Goal: Task Accomplishment & Management: Manage account settings

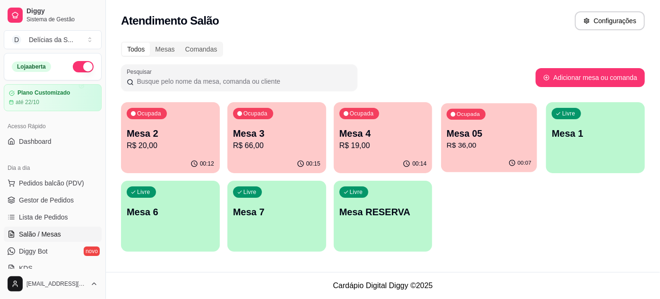
click at [462, 143] on p "R$ 36,00" at bounding box center [488, 145] width 85 height 11
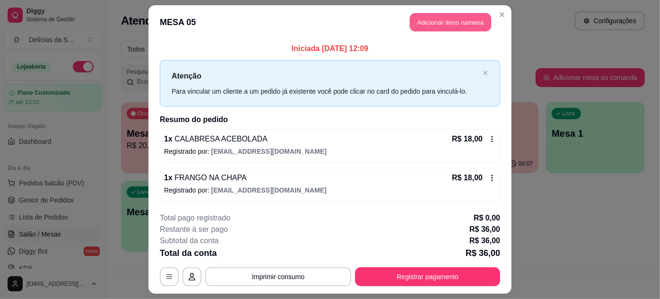
click at [435, 26] on button "Adicionar itens na mesa" at bounding box center [450, 22] width 81 height 18
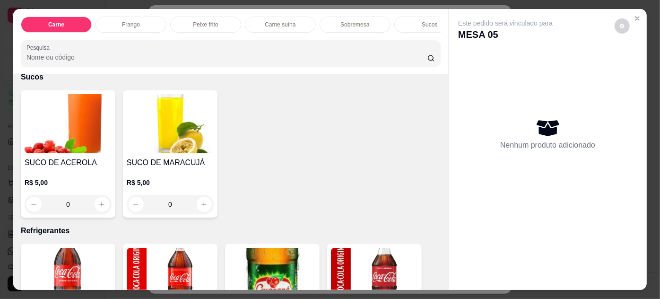
scroll to position [1202, 0]
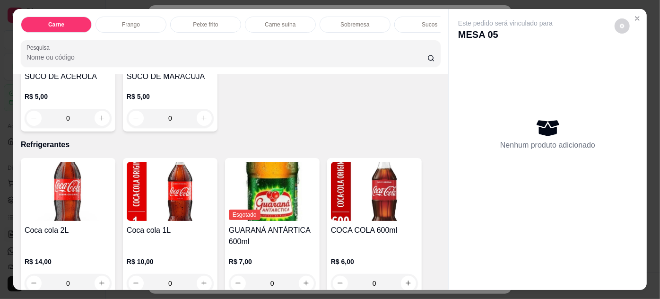
click at [380, 193] on img at bounding box center [374, 191] width 87 height 59
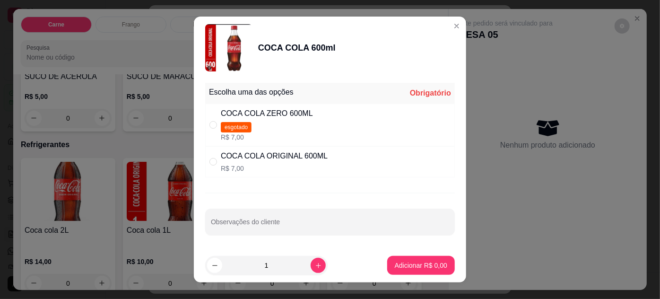
click at [240, 161] on div "COCA COLA ORIGINAL 600ML" at bounding box center [274, 155] width 107 height 11
radio input "true"
click at [397, 261] on p "Adicionar R$ 7,00" at bounding box center [420, 264] width 52 height 9
type input "1"
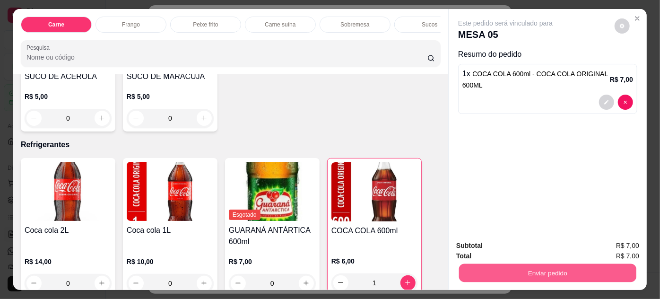
click at [480, 269] on button "Enviar pedido" at bounding box center [547, 273] width 177 height 18
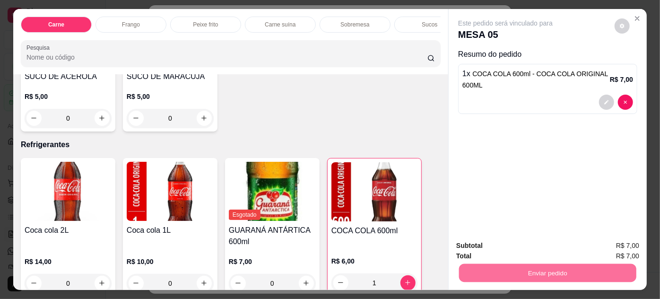
click at [620, 244] on button "Enviar pedido" at bounding box center [615, 245] width 52 height 17
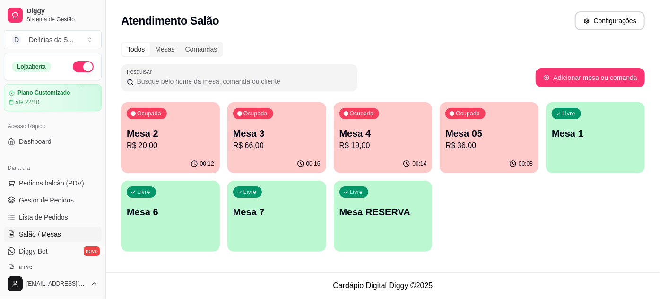
click at [296, 143] on p "R$ 66,00" at bounding box center [276, 145] width 87 height 11
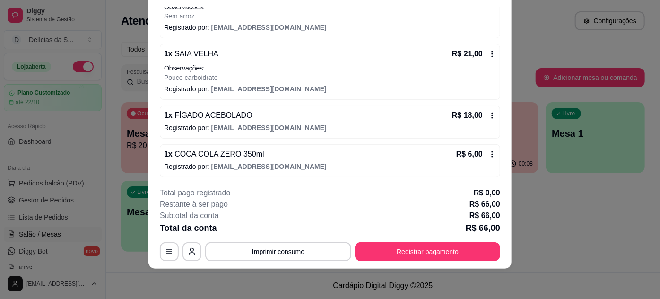
scroll to position [0, 0]
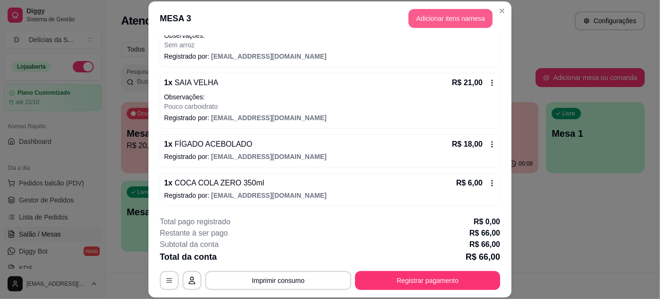
click at [445, 15] on button "Adicionar itens na mesa" at bounding box center [450, 18] width 84 height 19
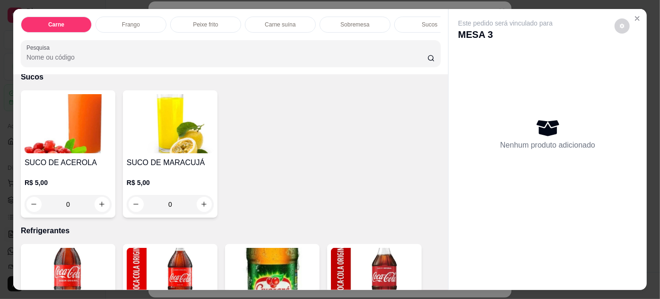
scroll to position [1288, 0]
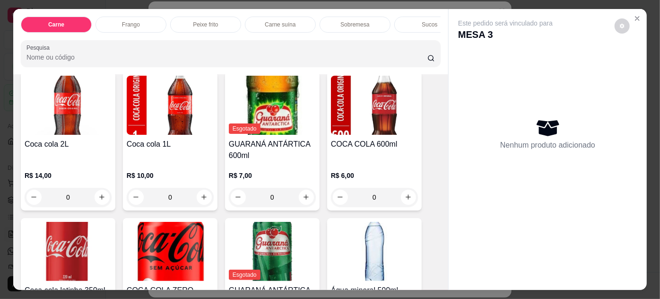
click at [181, 234] on img at bounding box center [170, 251] width 87 height 59
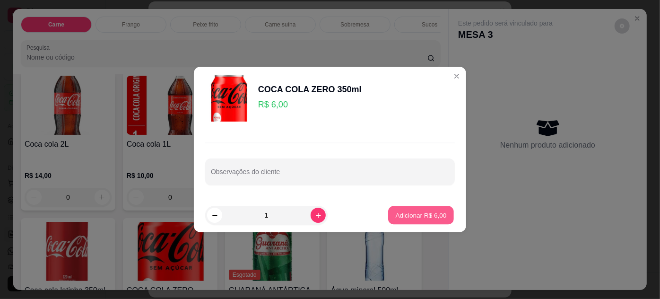
click at [400, 218] on p "Adicionar R$ 6,00" at bounding box center [420, 214] width 51 height 9
type input "1"
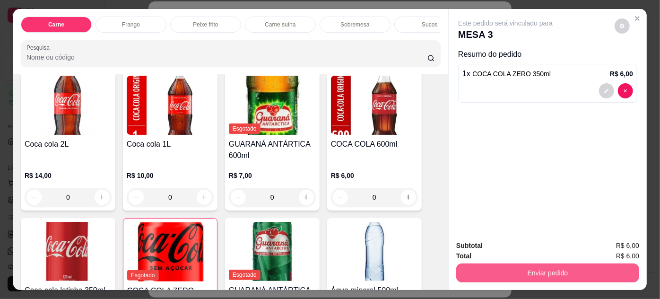
click at [498, 269] on button "Enviar pedido" at bounding box center [547, 272] width 183 height 19
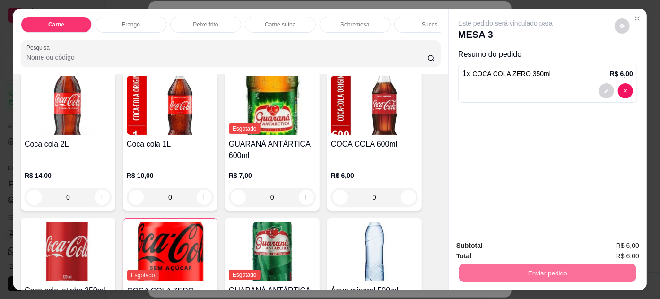
click at [615, 244] on button "Enviar pedido" at bounding box center [614, 246] width 53 height 18
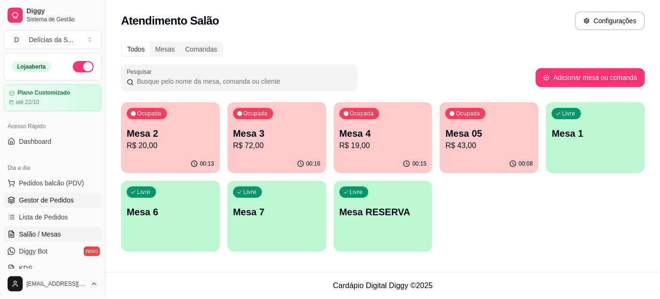
click at [65, 201] on span "Gestor de Pedidos" at bounding box center [46, 199] width 55 height 9
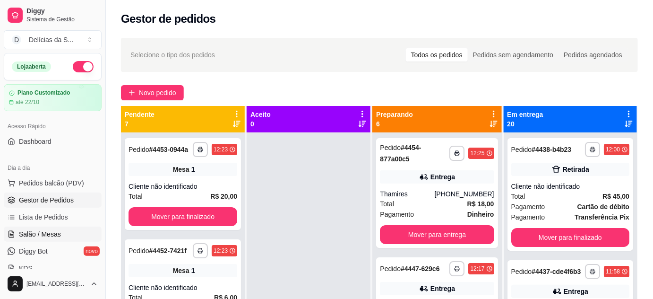
click at [51, 234] on span "Salão / Mesas" at bounding box center [40, 233] width 42 height 9
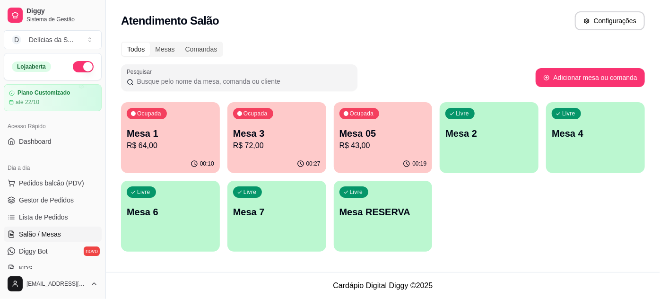
click at [254, 140] on p "R$ 72,00" at bounding box center [276, 145] width 87 height 11
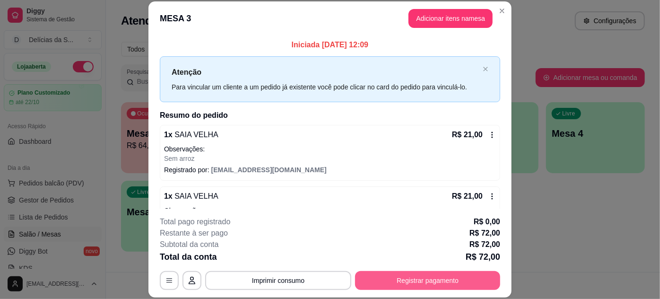
click at [379, 275] on button "Registrar pagamento" at bounding box center [427, 280] width 145 height 19
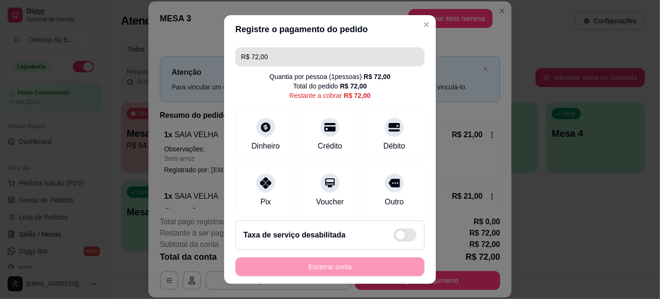
click at [299, 60] on input "R$ 72,00" at bounding box center [330, 56] width 178 height 19
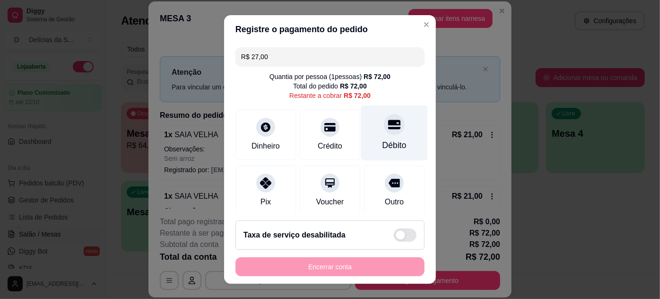
click at [373, 135] on div "Débito" at bounding box center [394, 132] width 67 height 55
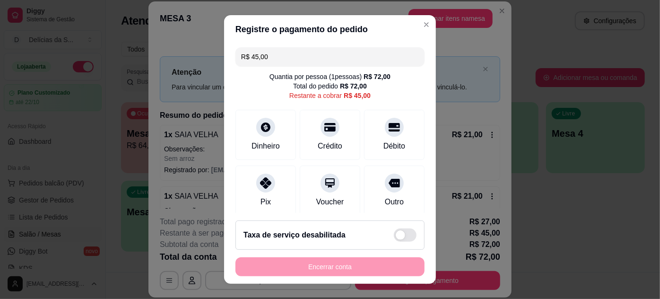
click at [338, 56] on input "R$ 45,00" at bounding box center [330, 56] width 178 height 19
click at [268, 187] on div "Pix" at bounding box center [265, 188] width 67 height 55
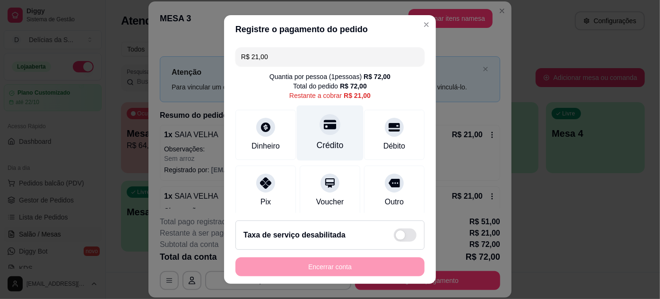
click at [323, 143] on div "Crédito" at bounding box center [330, 145] width 27 height 12
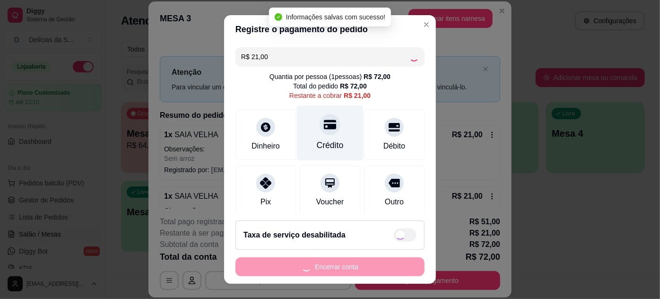
type input "R$ 0,00"
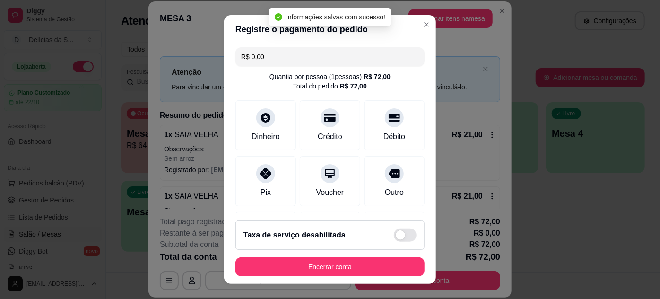
scroll to position [15, 0]
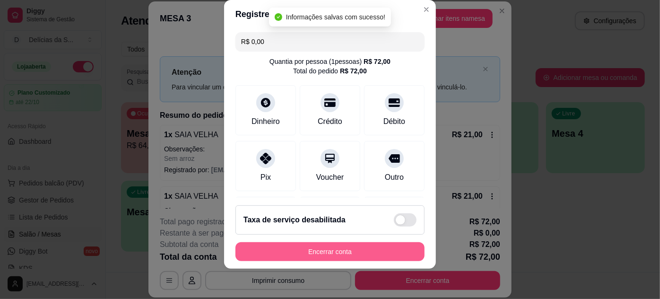
click at [361, 251] on button "Encerrar conta" at bounding box center [329, 251] width 189 height 19
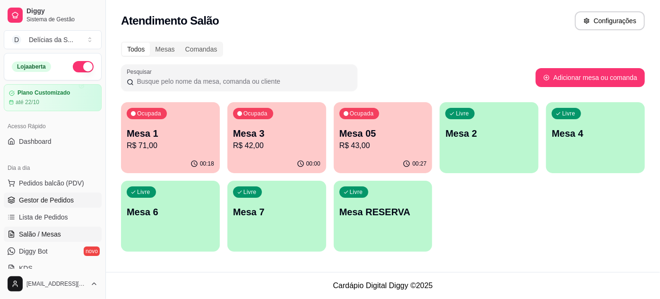
click at [64, 198] on span "Gestor de Pedidos" at bounding box center [46, 199] width 55 height 9
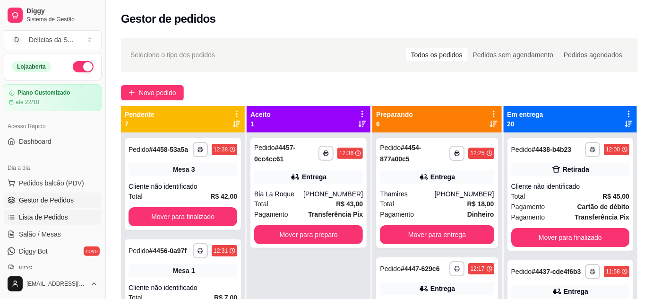
click at [53, 216] on span "Lista de Pedidos" at bounding box center [43, 216] width 49 height 9
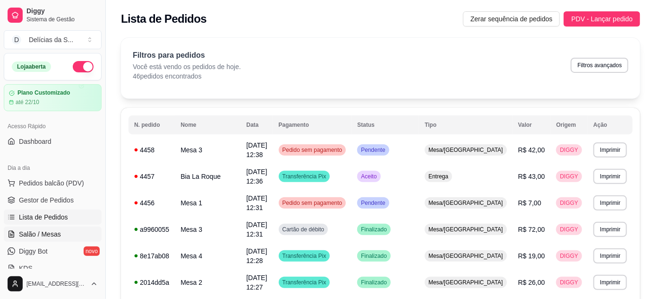
click at [52, 234] on span "Salão / Mesas" at bounding box center [40, 233] width 42 height 9
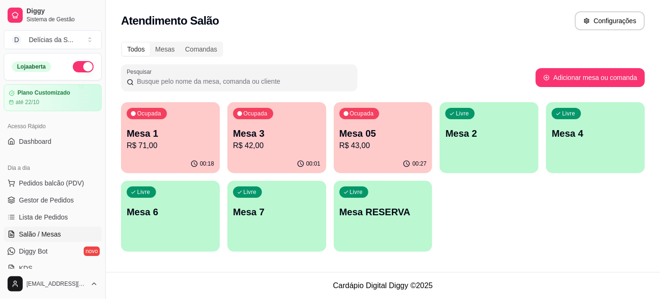
click at [350, 130] on p "Mesa 05" at bounding box center [382, 133] width 87 height 13
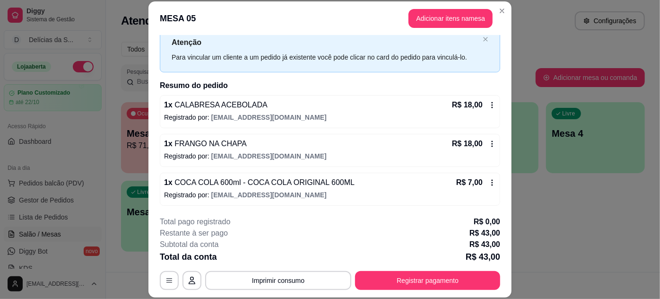
scroll to position [29, 0]
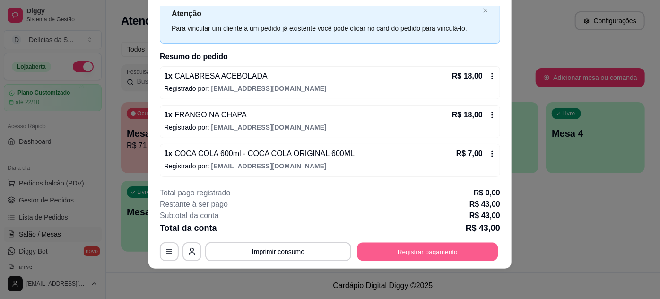
click at [388, 256] on button "Registrar pagamento" at bounding box center [427, 251] width 141 height 18
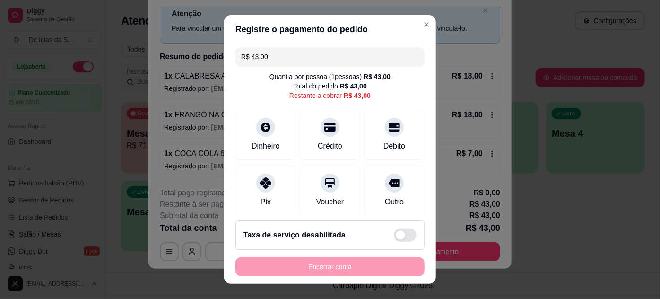
click at [320, 62] on input "R$ 43,00" at bounding box center [330, 56] width 178 height 19
click at [270, 194] on div "Pix" at bounding box center [265, 188] width 67 height 55
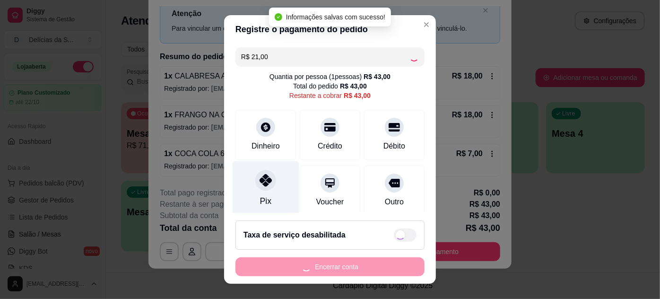
type input "R$ 22,00"
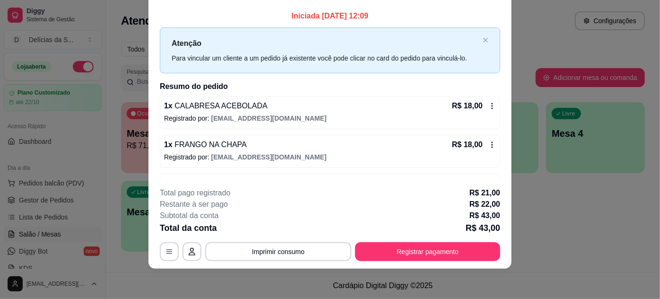
scroll to position [0, 0]
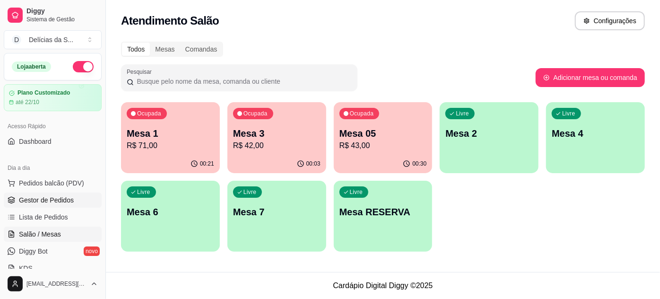
click at [51, 199] on span "Gestor de Pedidos" at bounding box center [46, 199] width 55 height 9
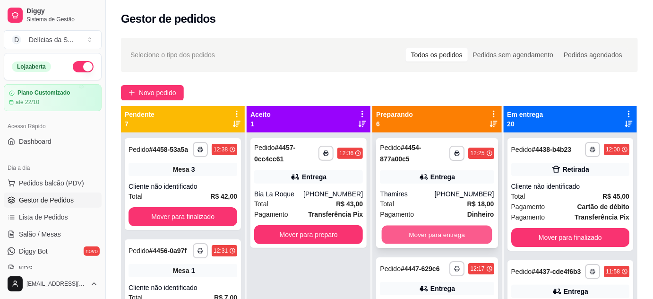
click at [438, 232] on button "Mover para entrega" at bounding box center [437, 234] width 111 height 18
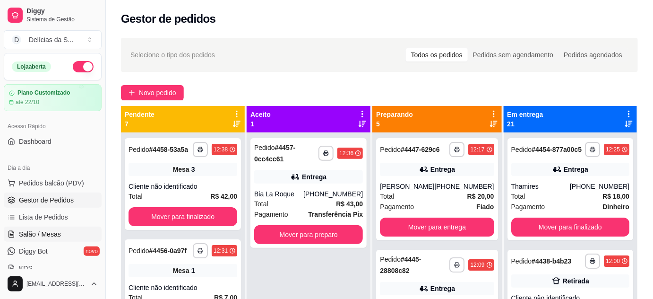
click at [46, 238] on span "Salão / Mesas" at bounding box center [40, 233] width 42 height 9
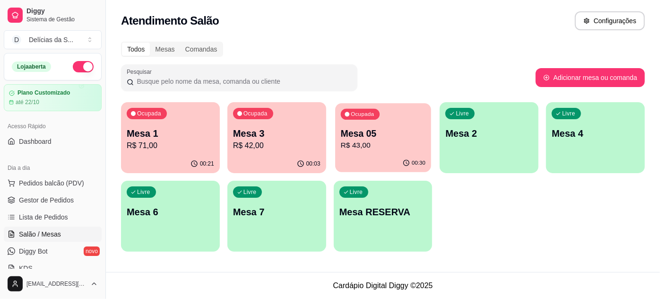
click at [359, 148] on p "R$ 43,00" at bounding box center [382, 145] width 85 height 11
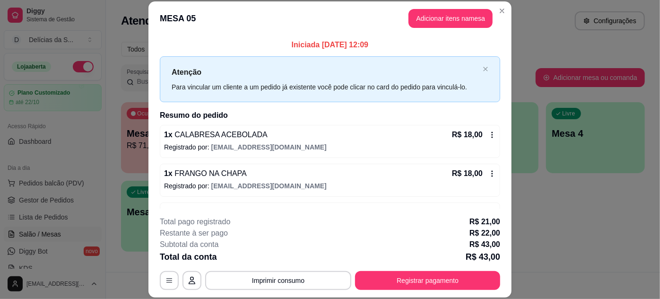
scroll to position [30, 0]
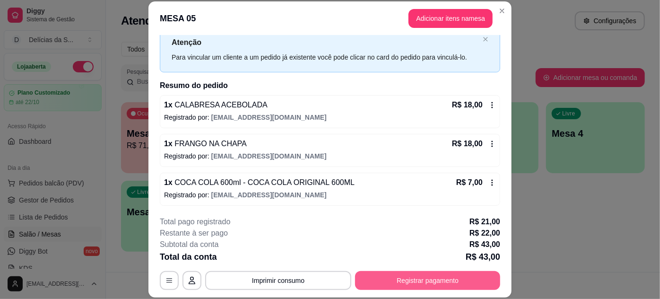
click at [395, 279] on button "Registrar pagamento" at bounding box center [427, 280] width 145 height 19
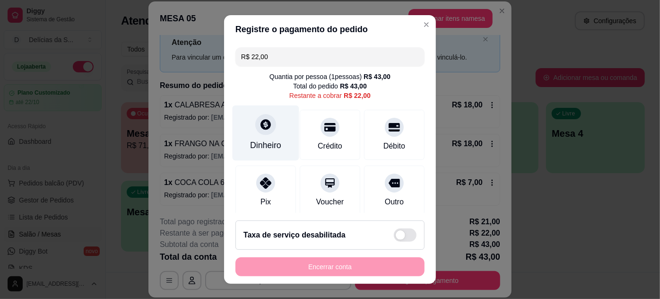
click at [271, 129] on div "Dinheiro" at bounding box center [265, 132] width 67 height 55
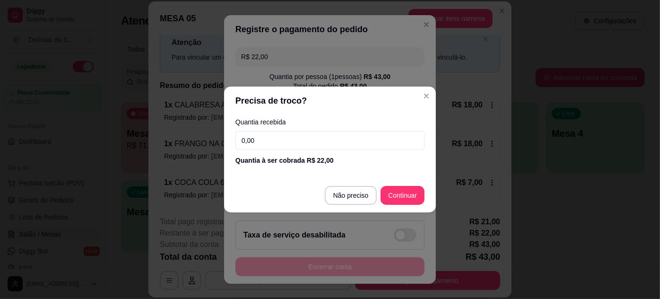
click at [394, 140] on input "0,00" at bounding box center [329, 140] width 189 height 19
type input "22,00"
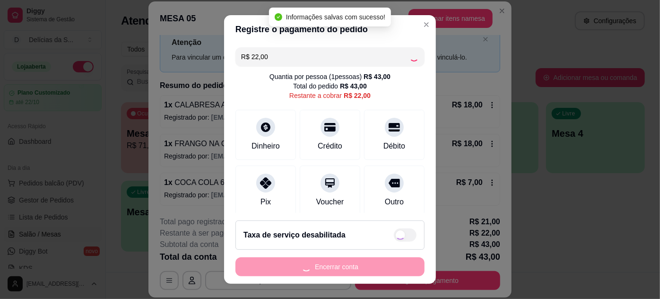
type input "R$ 0,00"
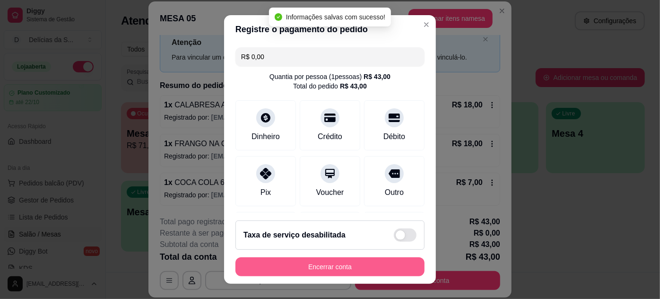
click at [361, 271] on button "Encerrar conta" at bounding box center [329, 266] width 189 height 19
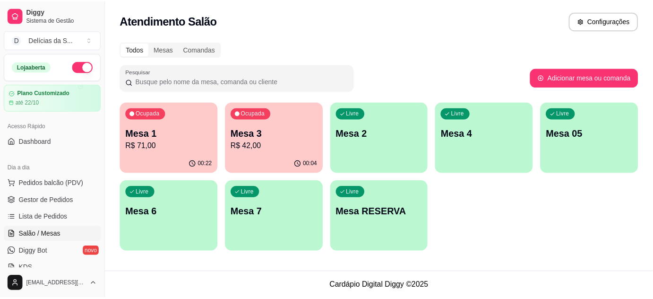
scroll to position [86, 0]
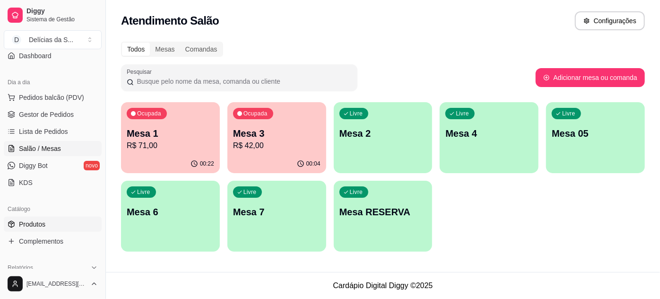
click at [39, 223] on span "Produtos" at bounding box center [32, 223] width 26 height 9
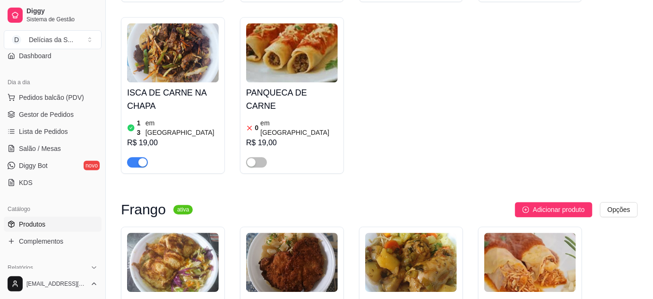
scroll to position [859, 0]
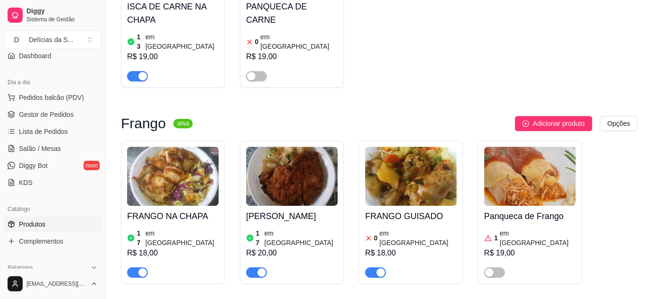
click at [412, 146] on img at bounding box center [411, 175] width 92 height 59
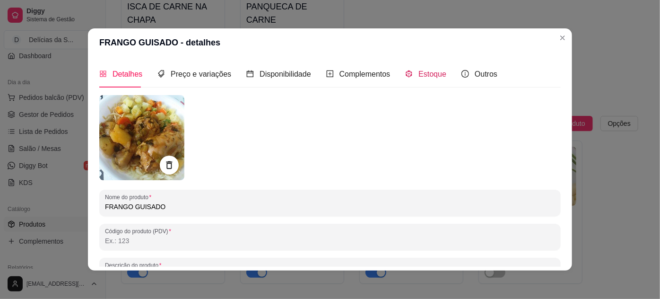
click at [427, 79] on div "Estoque" at bounding box center [425, 74] width 41 height 12
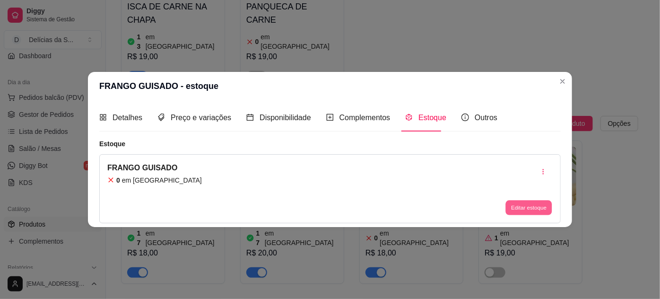
click at [523, 211] on button "Editar estoque" at bounding box center [528, 207] width 46 height 15
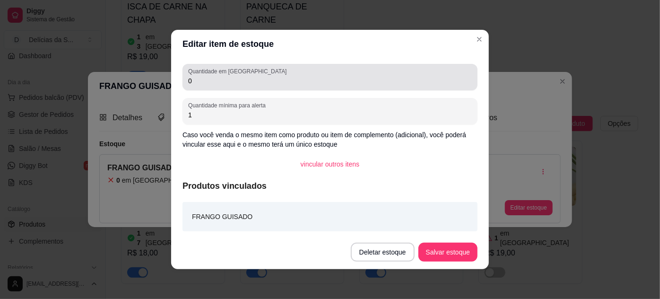
click at [429, 81] on input "0" at bounding box center [329, 80] width 283 height 9
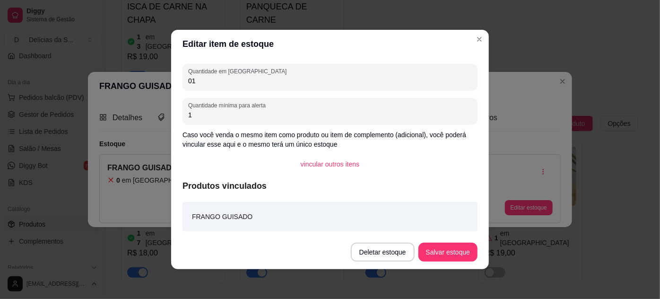
type input "01"
click at [448, 254] on button "Salvar estoque" at bounding box center [448, 252] width 58 height 18
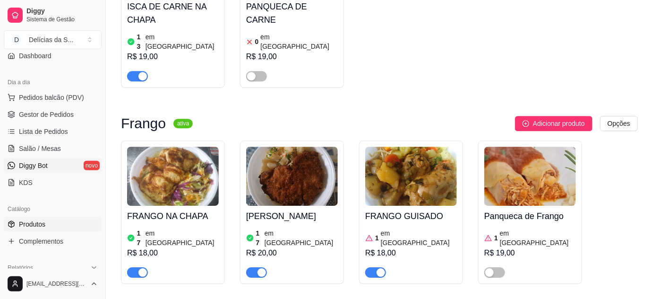
scroll to position [0, 0]
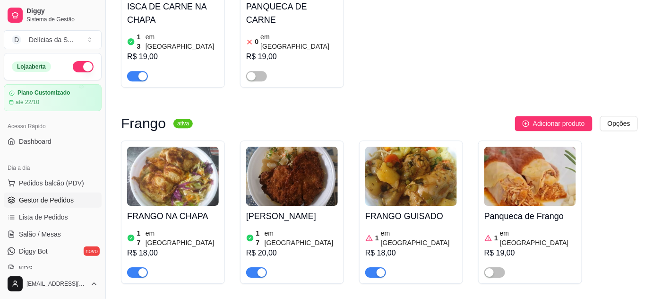
click at [60, 196] on span "Gestor de Pedidos" at bounding box center [46, 199] width 55 height 9
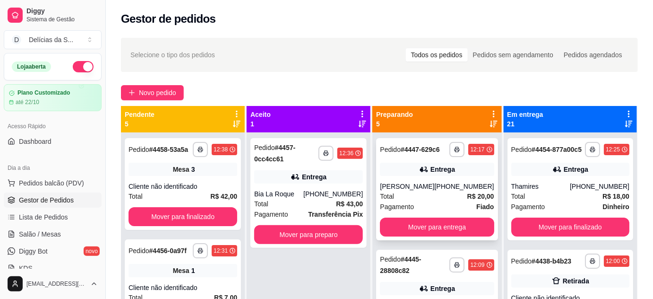
scroll to position [86, 0]
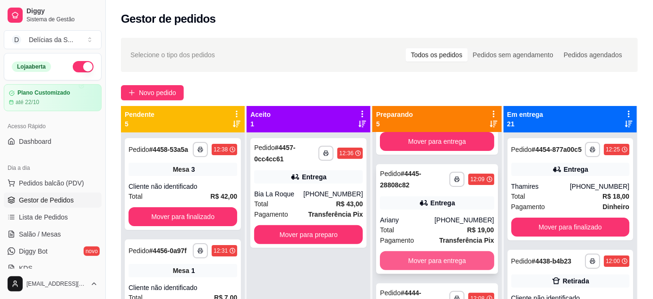
click at [446, 266] on button "Mover para entrega" at bounding box center [437, 260] width 114 height 19
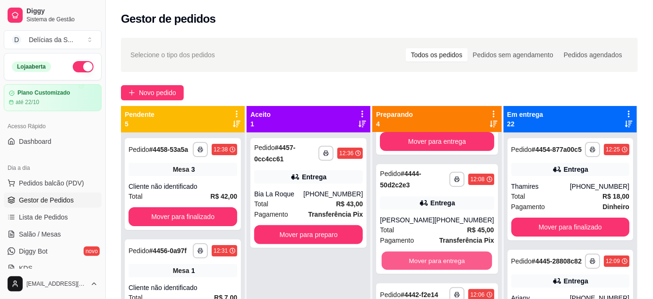
click at [446, 266] on button "Mover para entrega" at bounding box center [437, 260] width 111 height 18
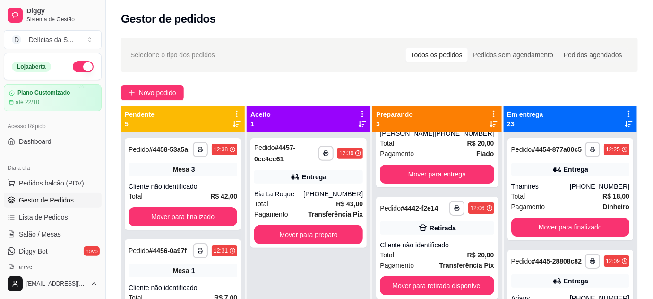
scroll to position [60, 0]
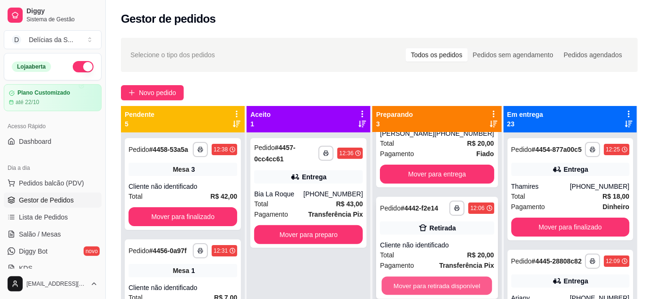
click at [452, 283] on button "Mover para retirada disponível" at bounding box center [437, 285] width 111 height 18
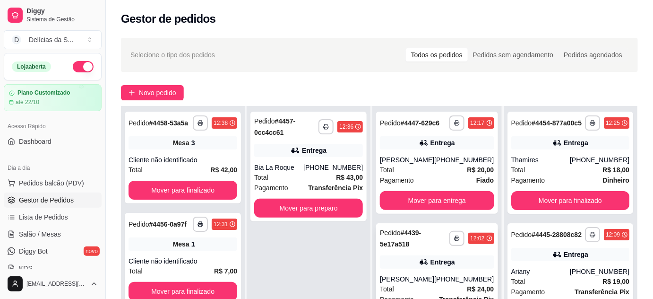
scroll to position [86, 0]
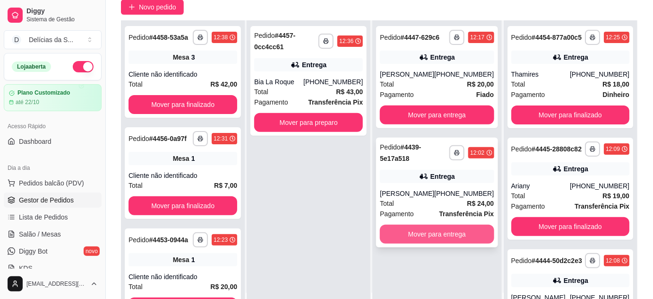
click at [454, 237] on button "Mover para entrega" at bounding box center [437, 233] width 114 height 19
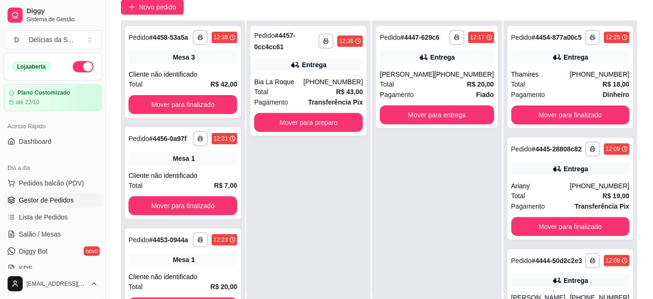
scroll to position [0, 0]
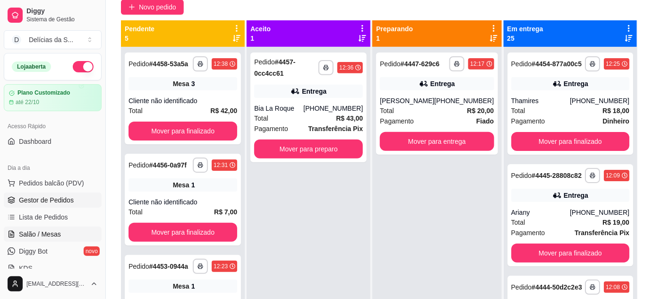
click at [54, 232] on span "Salão / Mesas" at bounding box center [40, 233] width 42 height 9
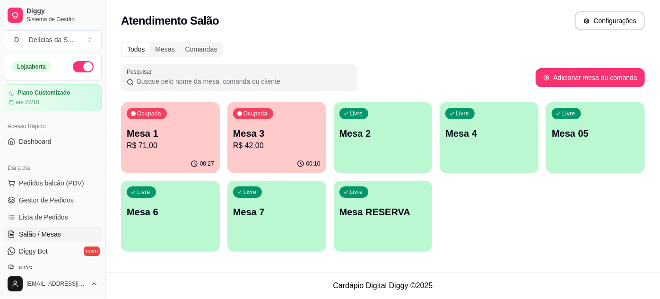
click at [169, 141] on p "R$ 71,00" at bounding box center [170, 145] width 87 height 11
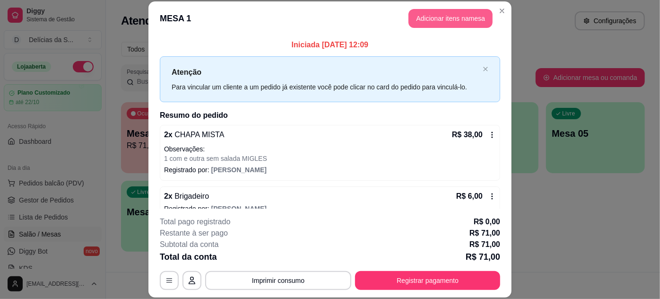
click at [429, 18] on button "Adicionar itens na mesa" at bounding box center [450, 18] width 84 height 19
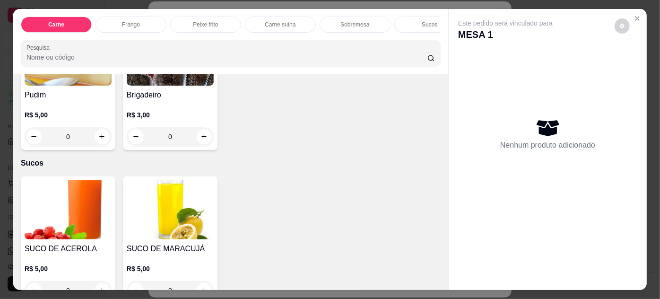
scroll to position [859, 0]
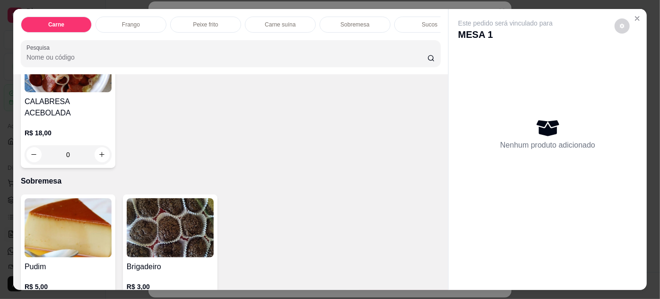
click at [180, 204] on img at bounding box center [170, 227] width 87 height 59
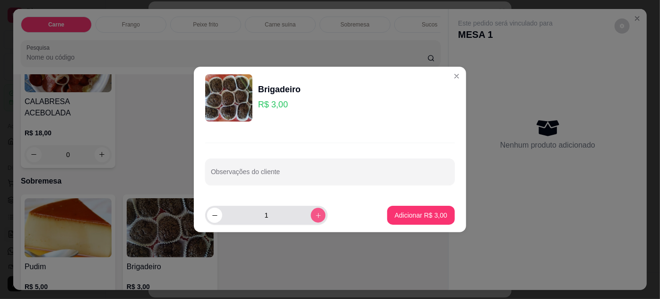
click at [316, 215] on icon "increase-product-quantity" at bounding box center [318, 215] width 5 height 5
type input "2"
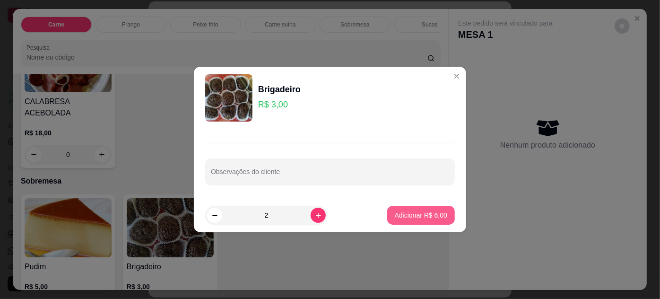
click at [401, 215] on p "Adicionar R$ 6,00" at bounding box center [420, 214] width 52 height 9
type input "2"
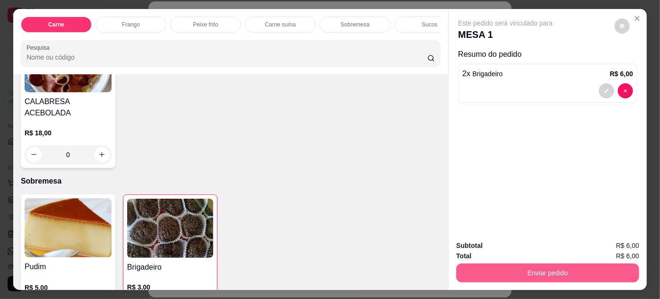
click at [480, 267] on button "Enviar pedido" at bounding box center [547, 272] width 183 height 19
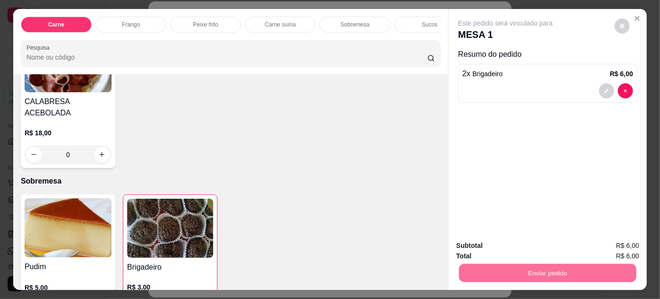
click at [613, 249] on button "Enviar pedido" at bounding box center [614, 246] width 53 height 18
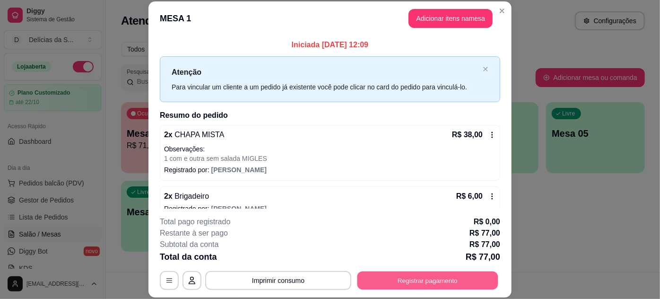
click at [393, 275] on button "Registrar pagamento" at bounding box center [427, 280] width 141 height 18
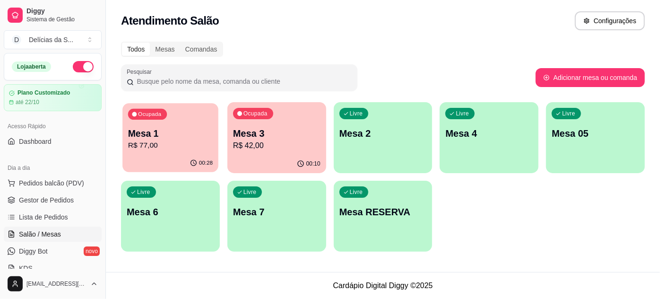
click at [176, 132] on p "Mesa 1" at bounding box center [170, 133] width 85 height 13
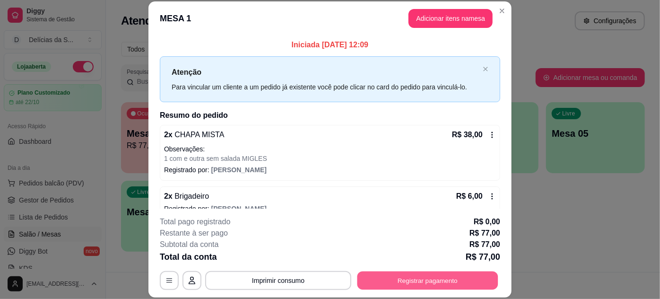
click at [415, 283] on button "Registrar pagamento" at bounding box center [427, 280] width 141 height 18
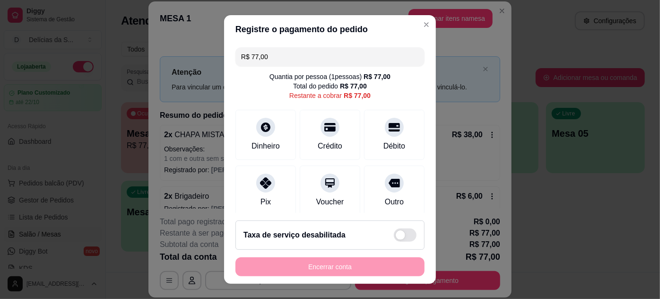
drag, startPoint x: 454, startPoint y: 286, endPoint x: 548, endPoint y: 297, distance: 94.6
click at [469, 292] on div "Registre o pagamento do pedido R$ 77,00 Quantia por pessoa ( 1 pessoas) R$ 77,0…" at bounding box center [330, 149] width 660 height 299
click at [260, 195] on div "Pix" at bounding box center [265, 201] width 11 height 12
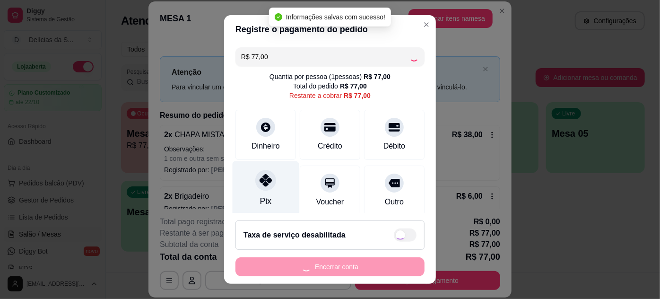
type input "R$ 0,00"
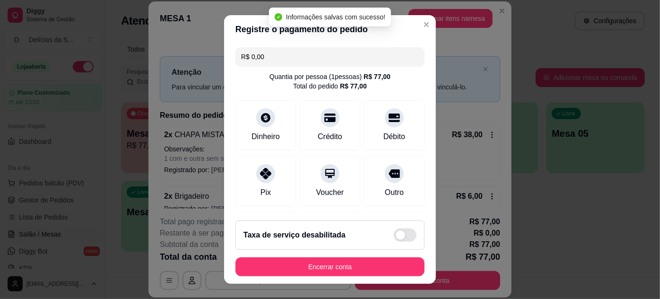
scroll to position [112, 0]
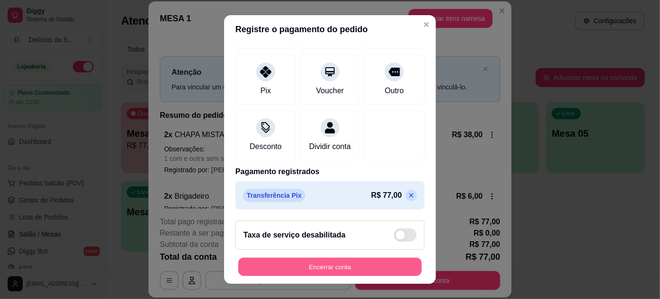
click at [344, 266] on button "Encerrar conta" at bounding box center [329, 266] width 183 height 18
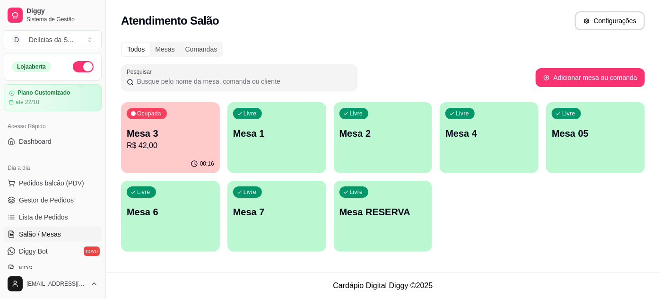
click at [149, 146] on p "R$ 42,00" at bounding box center [170, 145] width 87 height 11
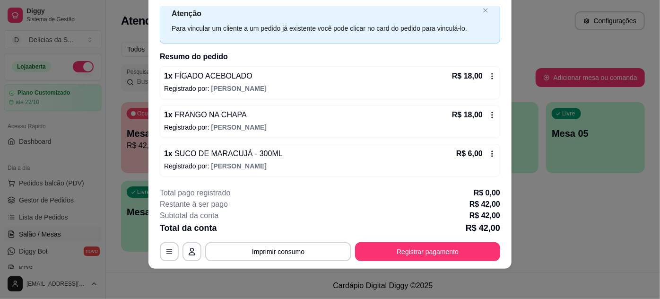
scroll to position [0, 0]
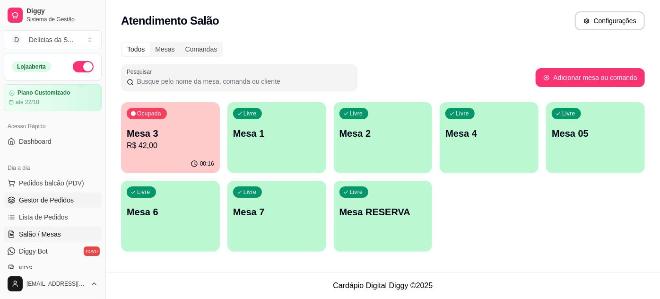
click at [60, 201] on span "Gestor de Pedidos" at bounding box center [46, 199] width 55 height 9
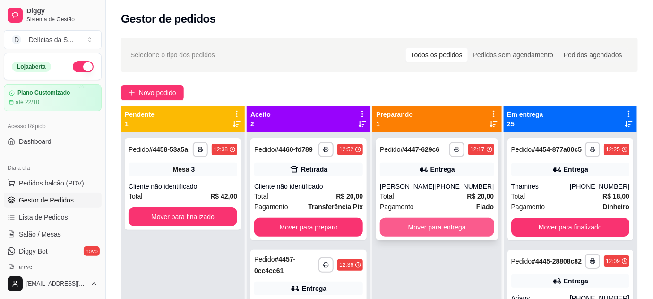
click at [469, 225] on button "Mover para entrega" at bounding box center [437, 226] width 114 height 19
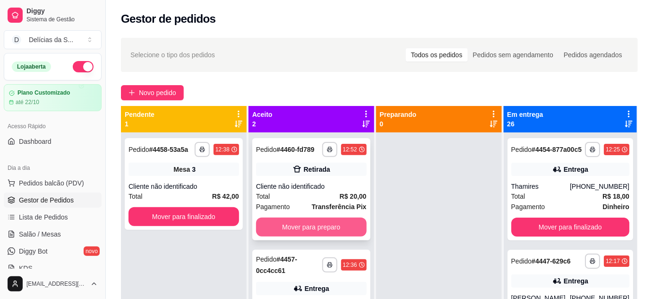
click at [354, 226] on button "Mover para preparo" at bounding box center [311, 226] width 111 height 19
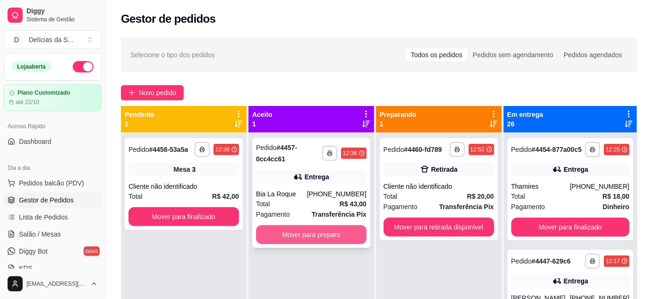
click at [356, 239] on button "Mover para preparo" at bounding box center [311, 234] width 111 height 19
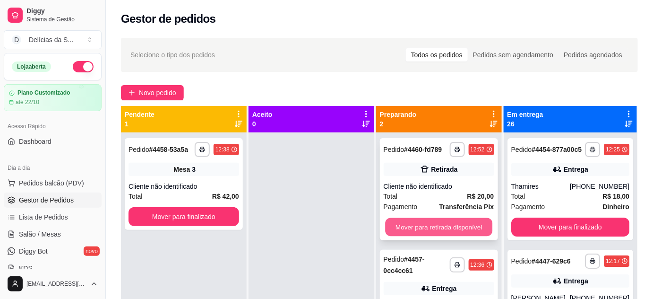
click at [403, 229] on button "Mover para retirada disponível" at bounding box center [438, 227] width 107 height 18
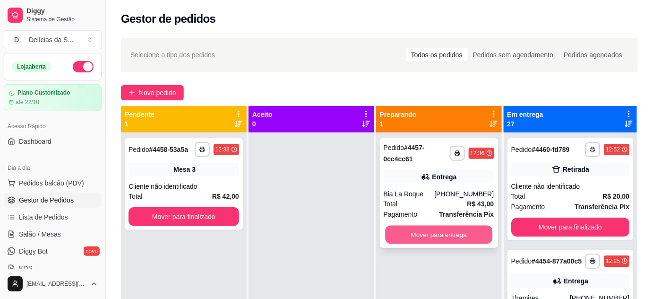
click at [412, 233] on button "Mover para entrega" at bounding box center [438, 234] width 107 height 18
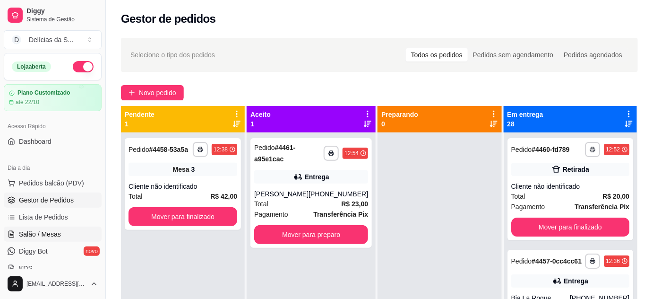
click at [63, 235] on link "Salão / Mesas" at bounding box center [53, 233] width 98 height 15
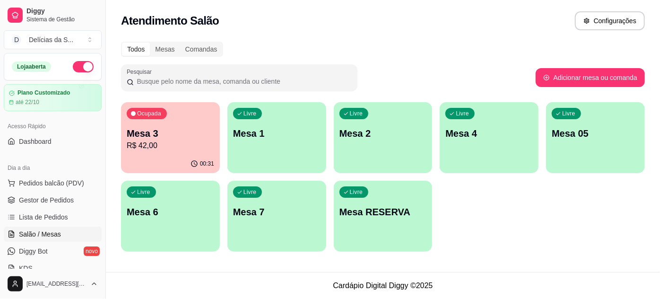
click at [183, 141] on p "R$ 42,00" at bounding box center [170, 145] width 87 height 11
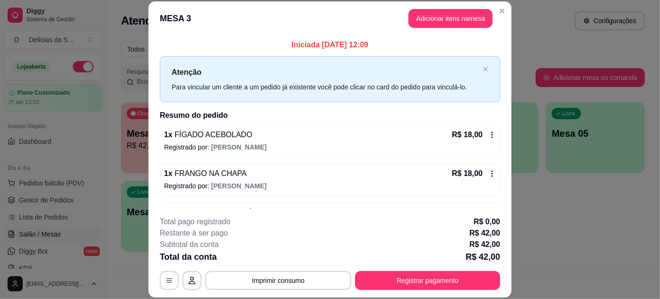
scroll to position [30, 0]
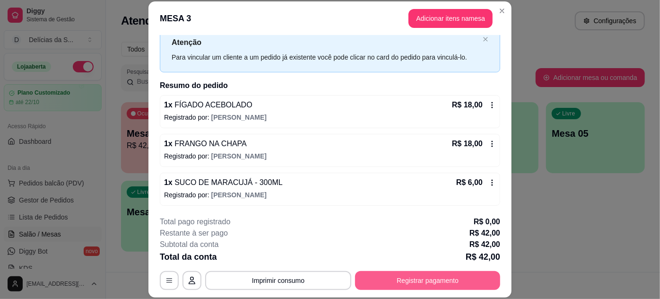
click at [389, 275] on button "Registrar pagamento" at bounding box center [427, 280] width 145 height 19
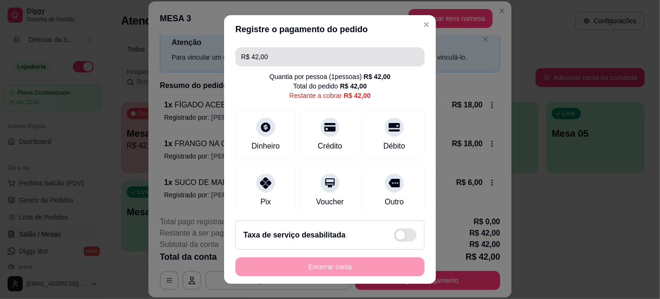
click at [286, 56] on input "R$ 42,00" at bounding box center [330, 56] width 178 height 19
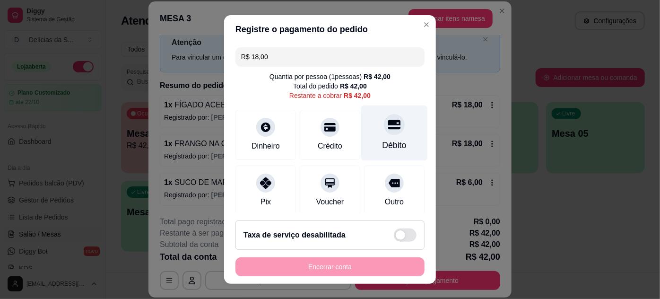
click at [382, 141] on div "Débito" at bounding box center [394, 145] width 24 height 12
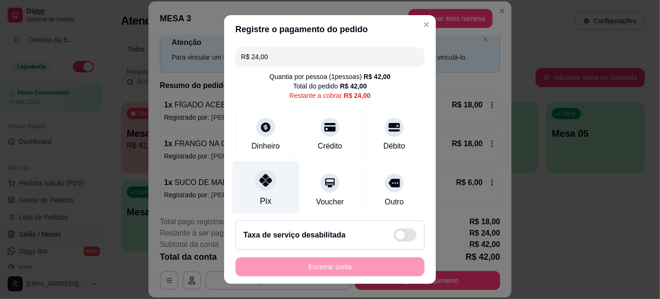
click at [257, 192] on div "Pix" at bounding box center [265, 188] width 67 height 55
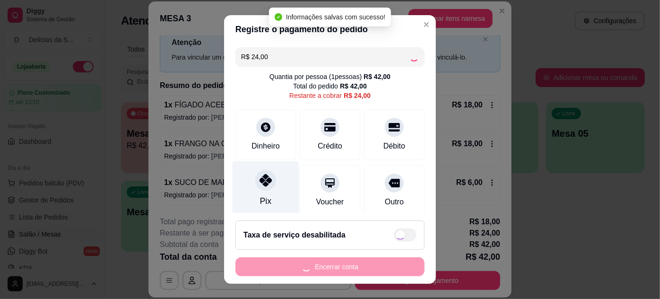
type input "R$ 0,00"
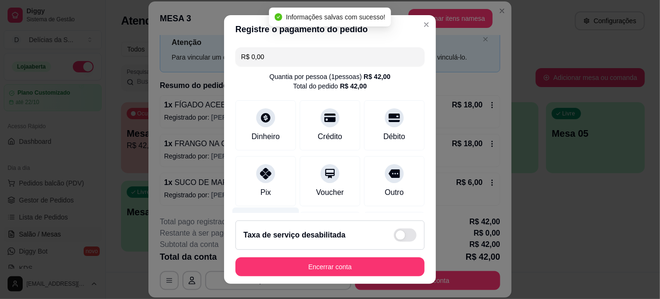
scroll to position [147, 0]
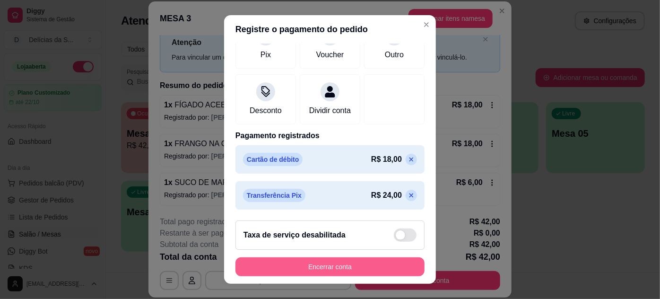
click at [357, 269] on button "Encerrar conta" at bounding box center [329, 266] width 189 height 19
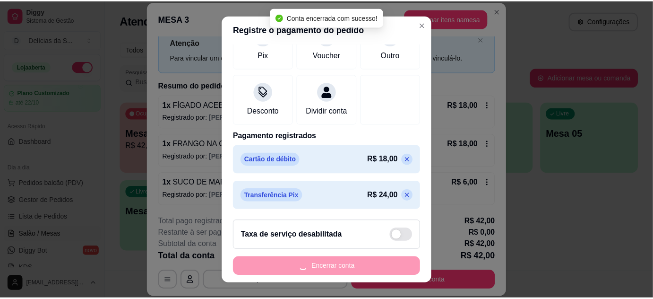
scroll to position [0, 0]
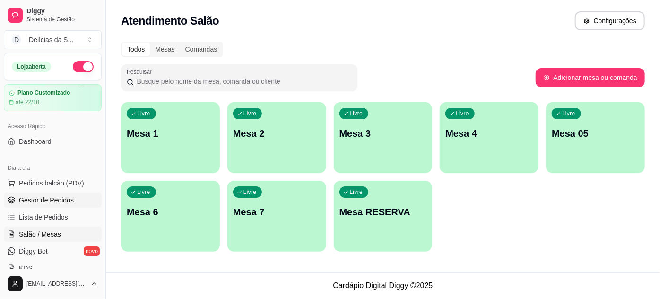
click at [58, 200] on span "Gestor de Pedidos" at bounding box center [46, 199] width 55 height 9
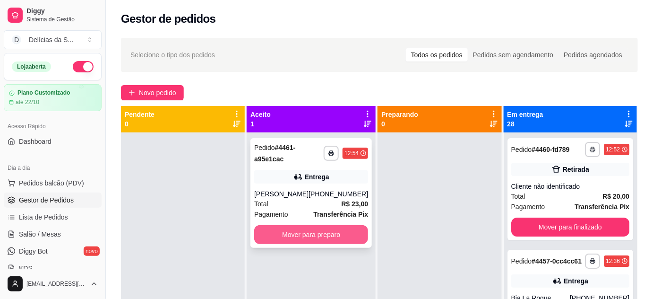
click at [335, 234] on button "Mover para preparo" at bounding box center [311, 234] width 114 height 19
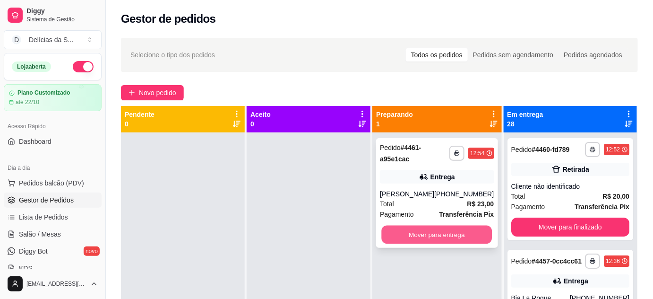
click at [412, 235] on button "Mover para entrega" at bounding box center [437, 234] width 111 height 18
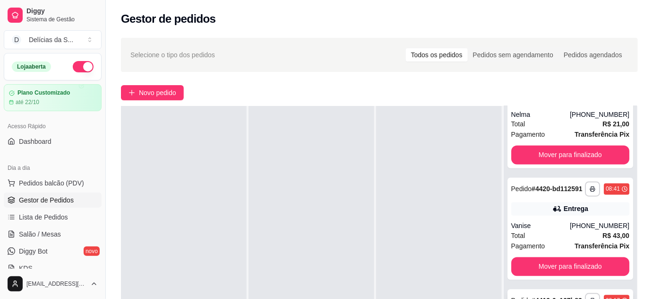
scroll to position [144, 0]
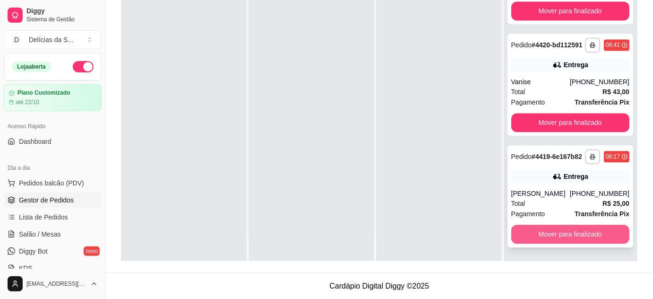
click at [582, 237] on button "Mover para finalizado" at bounding box center [570, 234] width 118 height 19
click at [582, 237] on button "Mover para finalizado" at bounding box center [570, 234] width 115 height 18
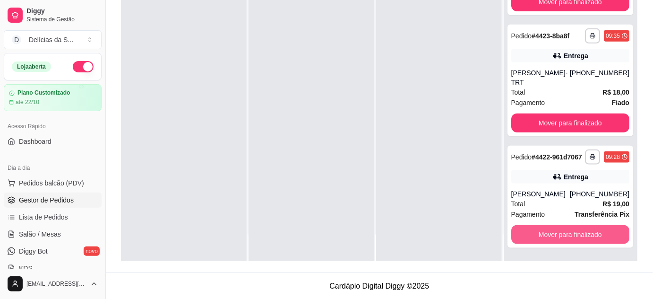
scroll to position [2799, 0]
click at [582, 237] on button "Mover para finalizado" at bounding box center [570, 234] width 118 height 19
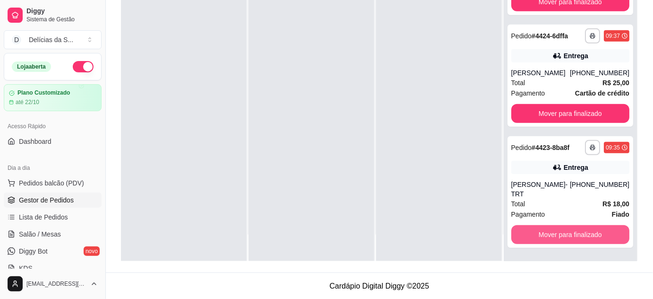
scroll to position [2680, 0]
click at [582, 238] on button "Mover para finalizado" at bounding box center [570, 234] width 115 height 18
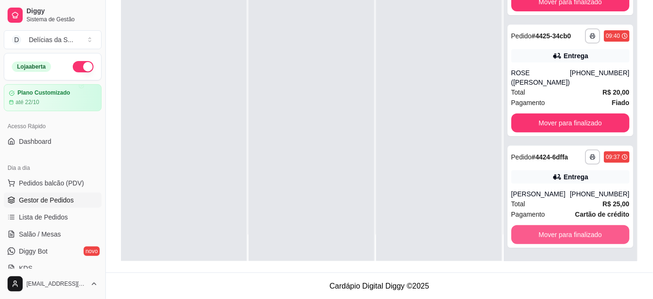
scroll to position [2569, 0]
click at [582, 238] on button "Mover para finalizado" at bounding box center [570, 234] width 115 height 18
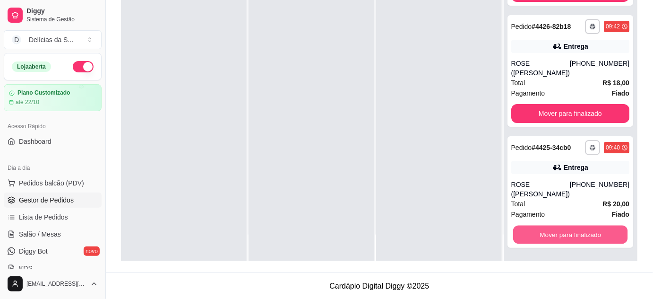
click at [582, 238] on button "Mover para finalizado" at bounding box center [570, 234] width 115 height 18
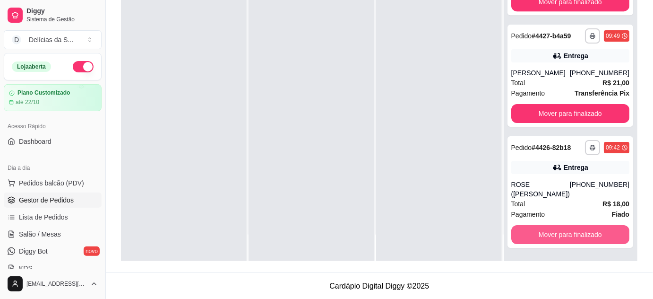
scroll to position [2338, 0]
click at [582, 238] on button "Mover para finalizado" at bounding box center [570, 234] width 115 height 18
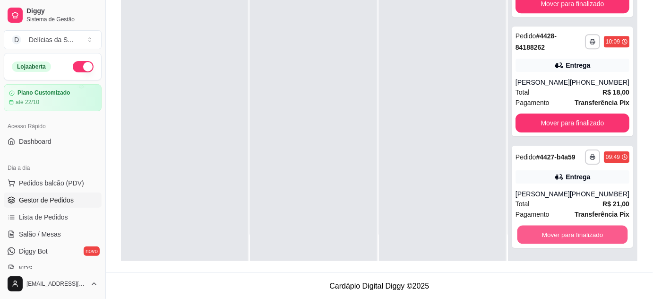
click at [582, 238] on button "Mover para finalizado" at bounding box center [572, 234] width 111 height 18
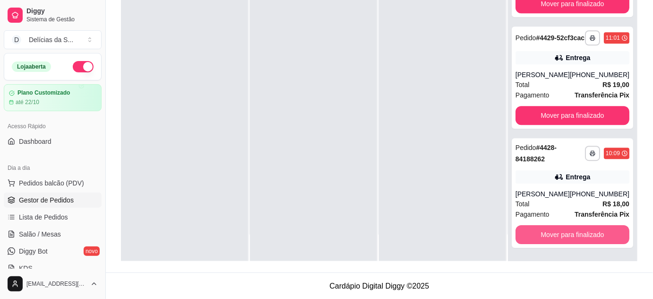
scroll to position [2100, 0]
click at [582, 238] on button "Mover para finalizado" at bounding box center [572, 234] width 111 height 18
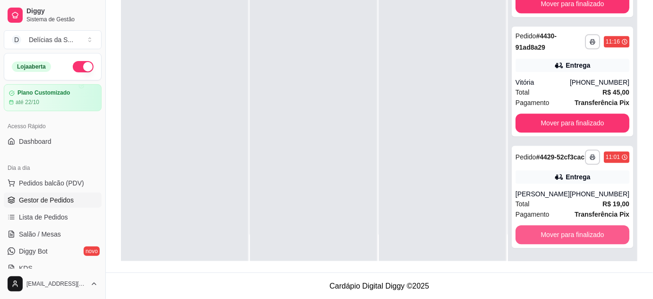
scroll to position [1981, 0]
click at [582, 238] on button "Mover para finalizado" at bounding box center [572, 234] width 111 height 18
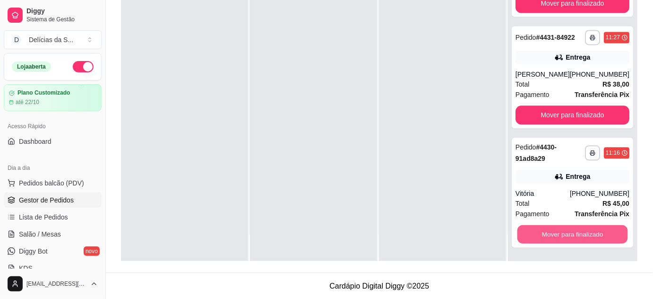
click at [582, 238] on button "Mover para finalizado" at bounding box center [572, 234] width 111 height 18
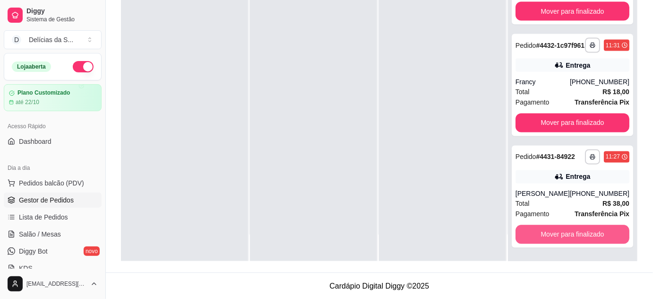
scroll to position [1742, 0]
click at [582, 236] on button "Mover para finalizado" at bounding box center [572, 234] width 111 height 18
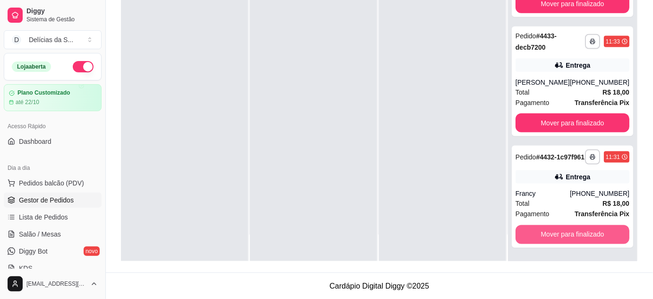
scroll to position [1622, 0]
click at [582, 236] on button "Mover para finalizado" at bounding box center [572, 234] width 111 height 18
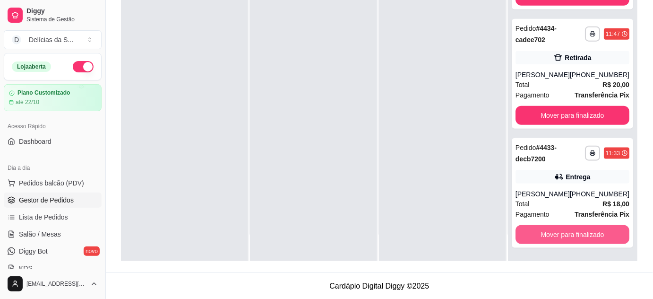
scroll to position [1503, 0]
click at [582, 236] on button "Mover para finalizado" at bounding box center [572, 234] width 114 height 19
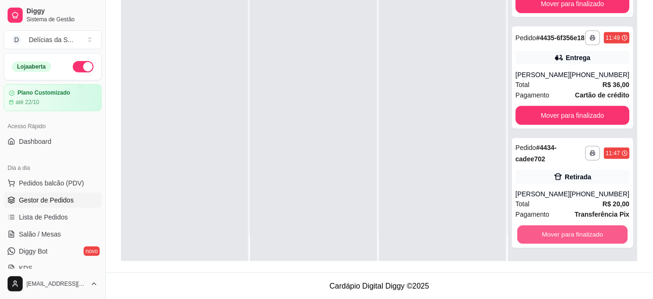
click at [582, 236] on button "Mover para finalizado" at bounding box center [572, 234] width 111 height 18
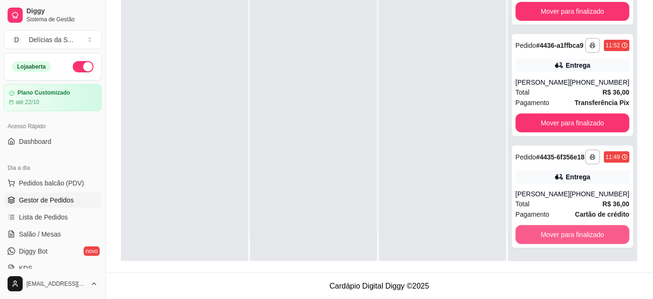
scroll to position [1265, 0]
click at [581, 232] on button "Mover para finalizado" at bounding box center [572, 234] width 114 height 19
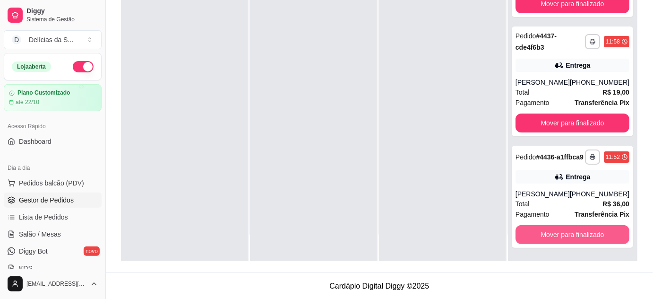
scroll to position [1146, 0]
click at [581, 233] on button "Mover para finalizado" at bounding box center [572, 234] width 114 height 19
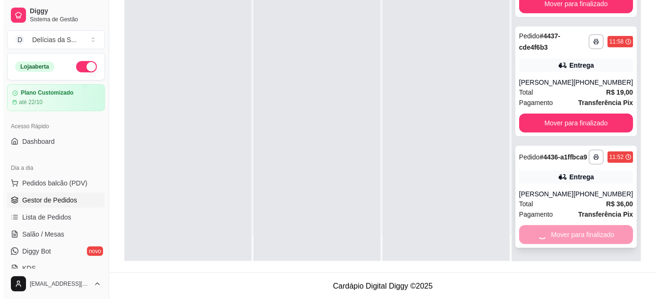
scroll to position [1017, 0]
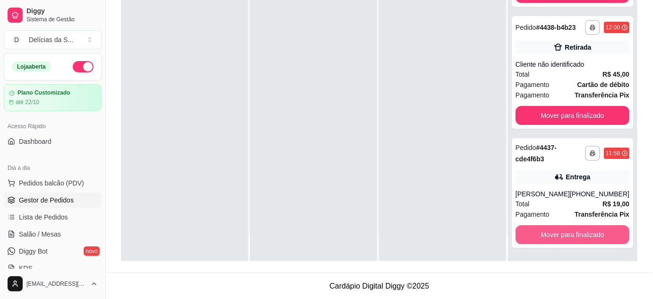
click at [581, 233] on button "Mover para finalizado" at bounding box center [572, 234] width 114 height 19
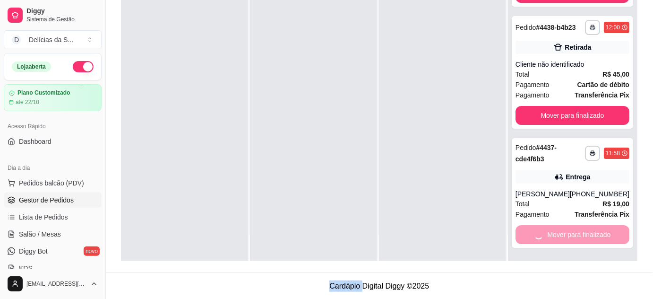
click at [581, 233] on div "Mover para finalizado" at bounding box center [572, 234] width 114 height 19
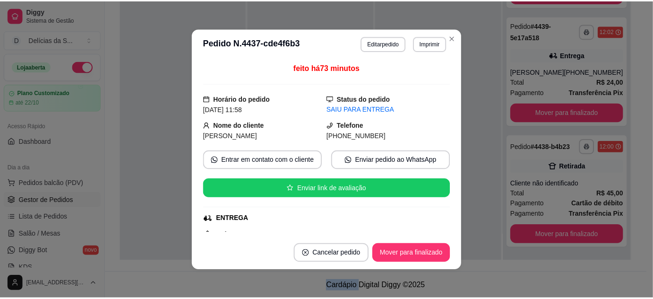
scroll to position [898, 0]
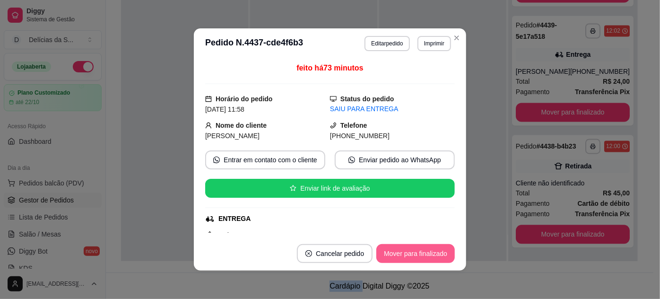
click at [429, 256] on button "Mover para finalizado" at bounding box center [415, 253] width 78 height 19
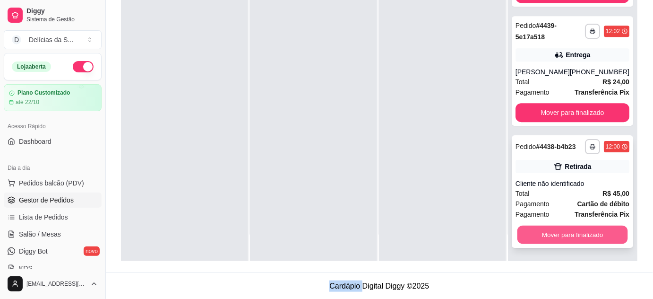
click at [579, 234] on button "Mover para finalizado" at bounding box center [572, 234] width 111 height 18
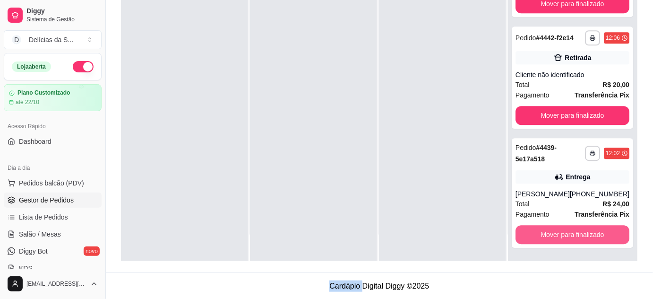
scroll to position [768, 0]
click at [586, 235] on button "Mover para finalizado" at bounding box center [572, 234] width 111 height 18
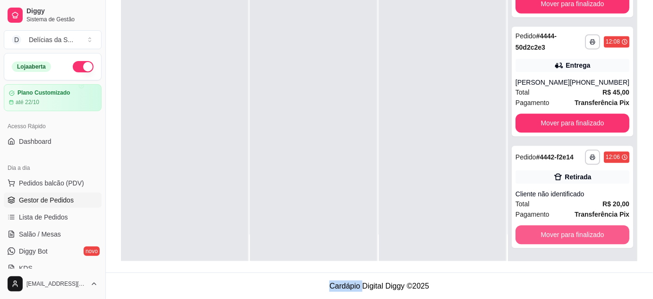
click at [586, 235] on button "Mover para finalizado" at bounding box center [572, 234] width 114 height 19
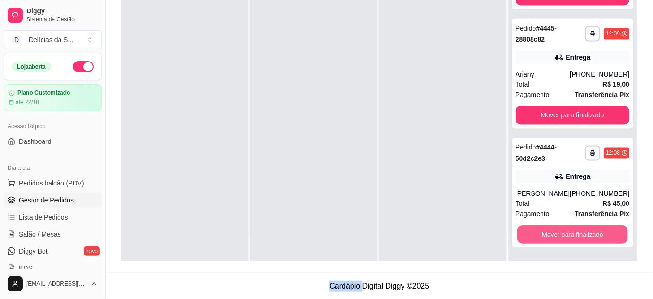
click at [586, 235] on button "Mover para finalizado" at bounding box center [572, 234] width 111 height 18
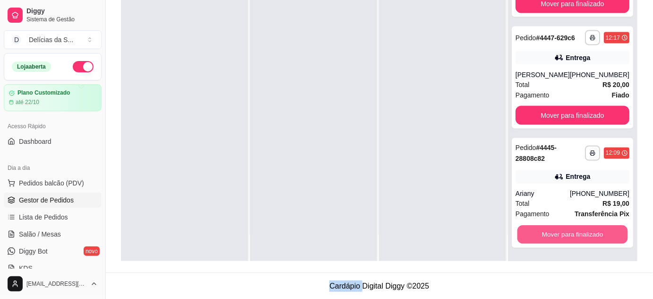
click at [586, 235] on button "Mover para finalizado" at bounding box center [572, 234] width 111 height 18
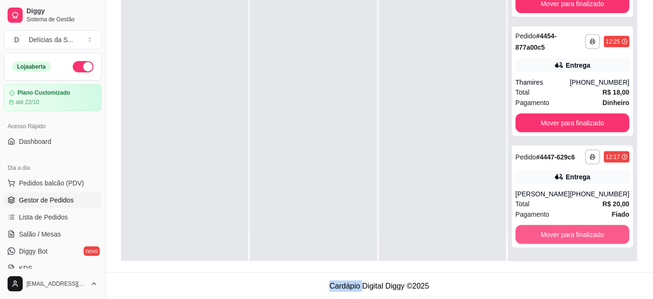
click at [586, 235] on button "Mover para finalizado" at bounding box center [572, 234] width 114 height 19
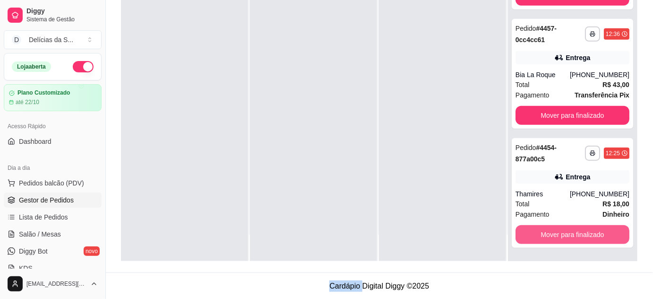
scroll to position [180, 0]
click at [586, 235] on button "Mover para finalizado" at bounding box center [572, 234] width 111 height 18
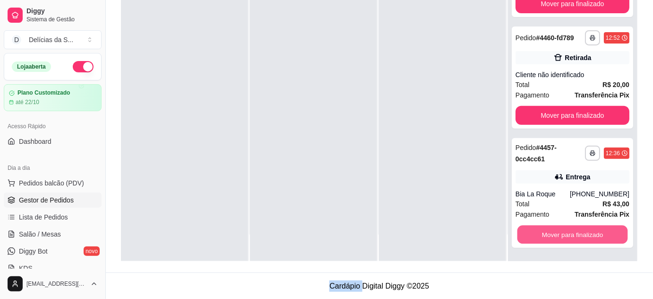
click at [584, 235] on button "Mover para finalizado" at bounding box center [572, 234] width 111 height 18
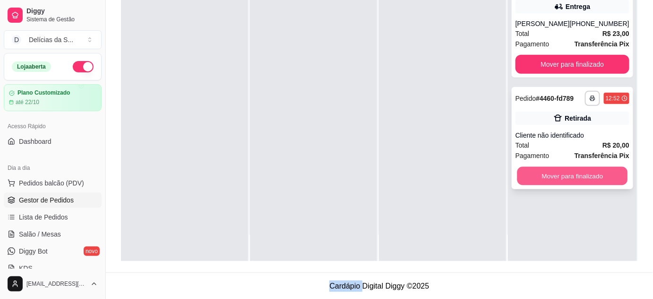
click at [577, 176] on button "Mover para finalizado" at bounding box center [572, 176] width 111 height 18
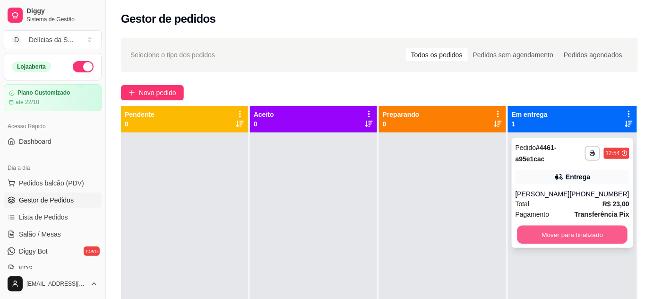
click at [580, 231] on button "Mover para finalizado" at bounding box center [572, 234] width 111 height 18
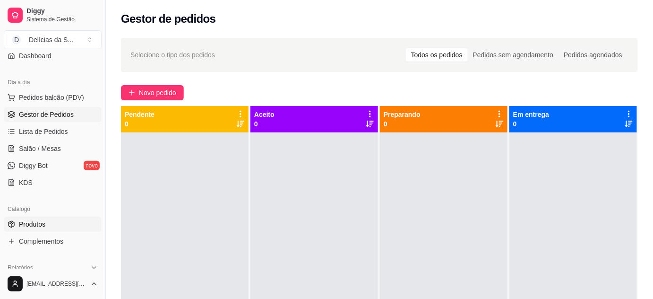
scroll to position [172, 0]
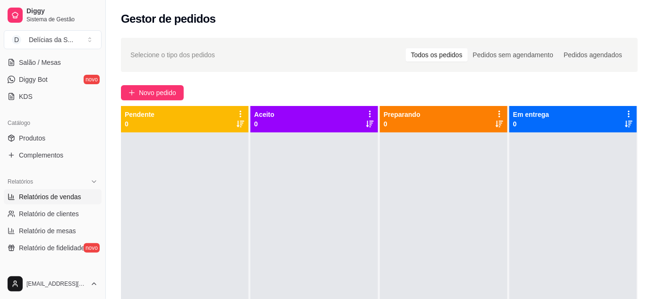
click at [59, 192] on span "Relatórios de vendas" at bounding box center [50, 196] width 62 height 9
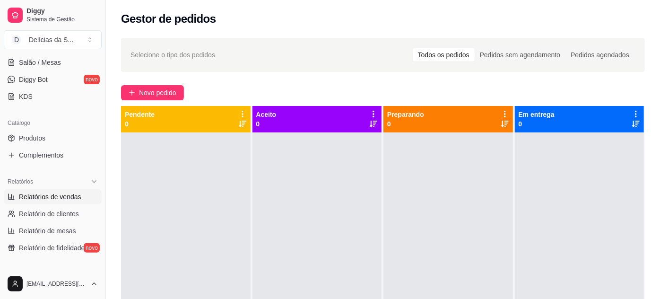
select select "ALL"
select select "0"
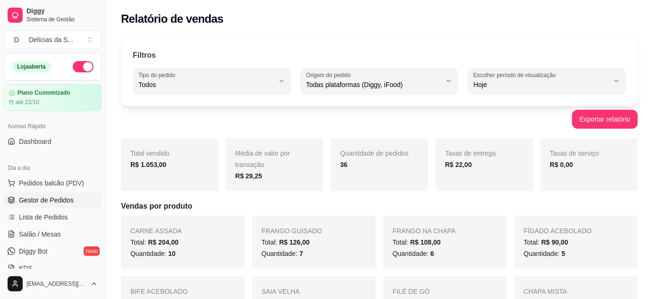
click at [56, 199] on span "Gestor de Pedidos" at bounding box center [46, 199] width 55 height 9
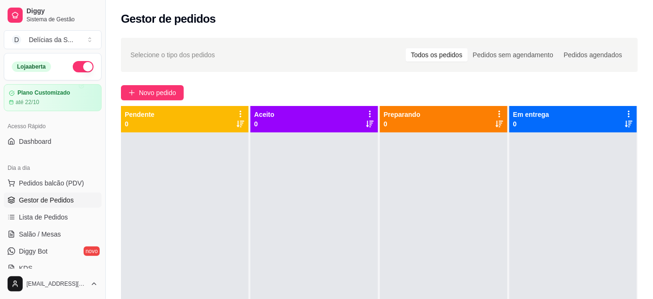
scroll to position [86, 0]
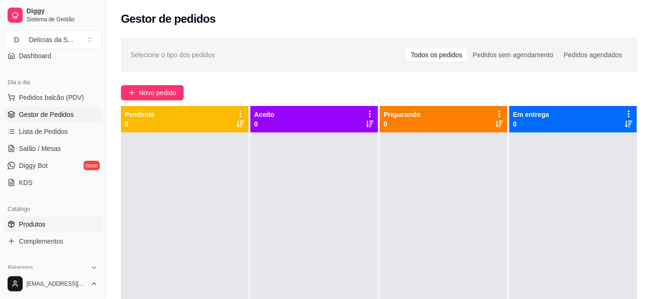
click at [44, 223] on span "Produtos" at bounding box center [32, 223] width 26 height 9
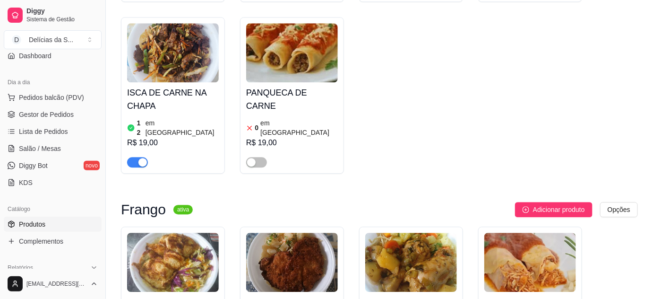
scroll to position [859, 0]
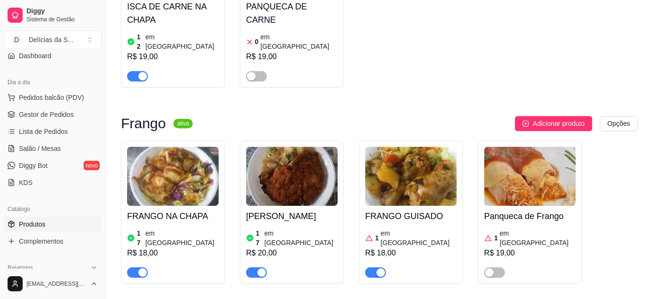
click at [379, 268] on div "button" at bounding box center [381, 272] width 9 height 9
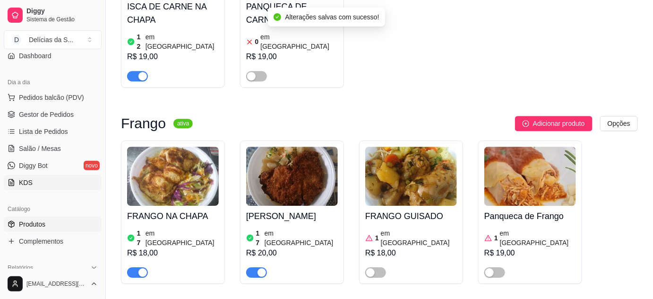
scroll to position [0, 0]
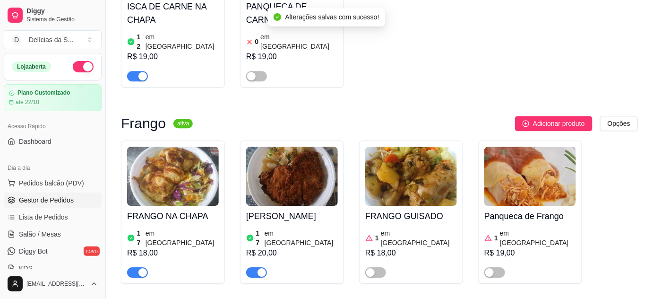
click at [64, 200] on span "Gestor de Pedidos" at bounding box center [46, 199] width 55 height 9
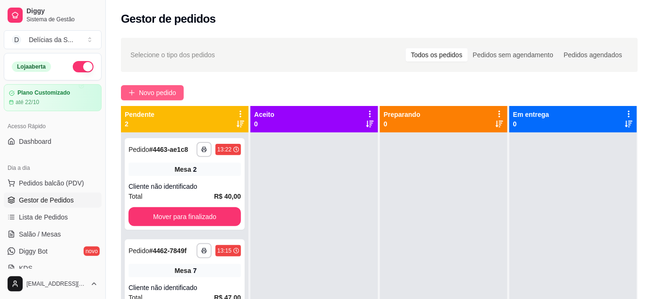
click at [166, 95] on span "Novo pedido" at bounding box center [157, 92] width 37 height 10
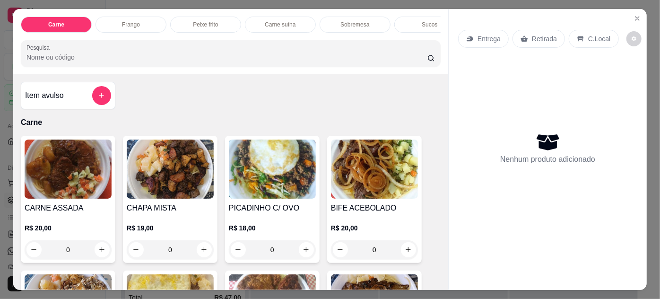
click at [368, 194] on img at bounding box center [374, 168] width 87 height 59
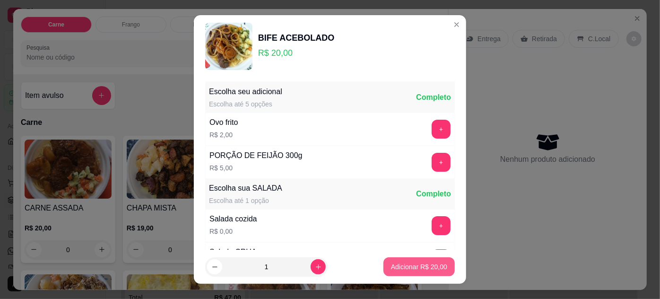
click at [395, 265] on p "Adicionar R$ 20,00" at bounding box center [419, 266] width 56 height 9
type input "1"
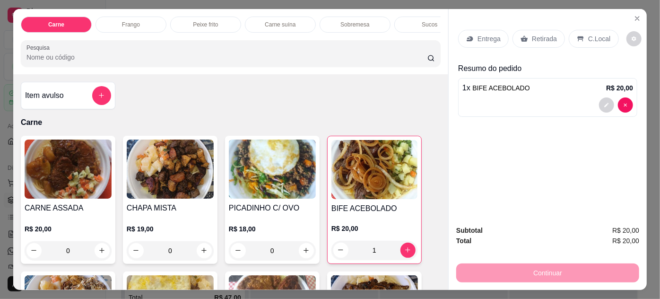
click at [470, 30] on div "Entrega" at bounding box center [483, 39] width 51 height 18
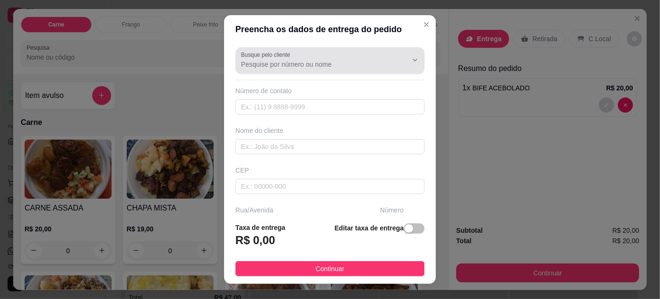
click at [344, 60] on input "Busque pelo cliente" at bounding box center [316, 64] width 151 height 9
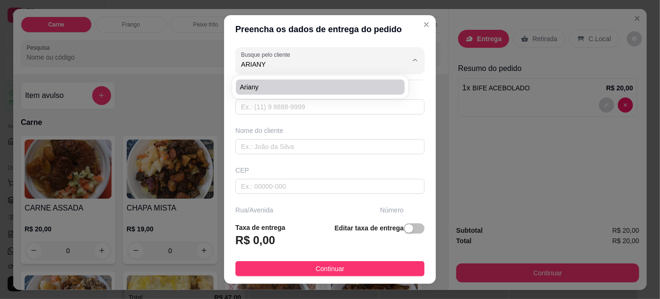
click at [323, 88] on span "Ariany" at bounding box center [315, 86] width 151 height 9
type input "Ariany"
type input "91980942952"
type input "Ariany"
type input "66085021"
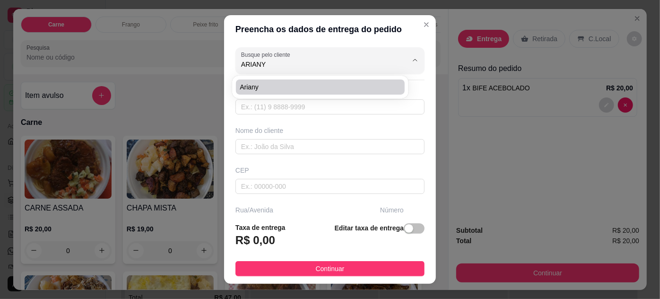
type input "Humaita"
type input "676"
type input "Pedreira"
type input "Belém"
type input "Esquina com Pedro Miranda"
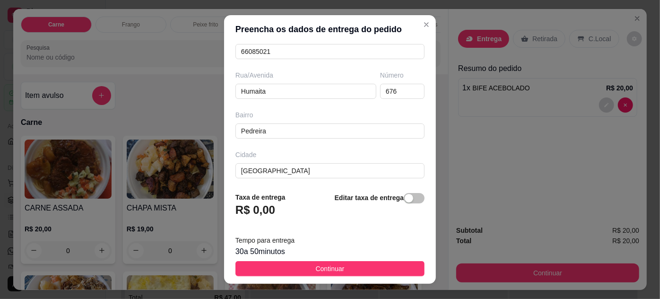
scroll to position [175, 0]
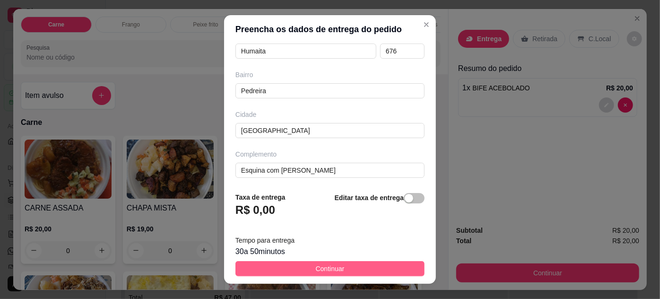
type input "Ariany"
click at [369, 269] on button "Continuar" at bounding box center [329, 268] width 189 height 15
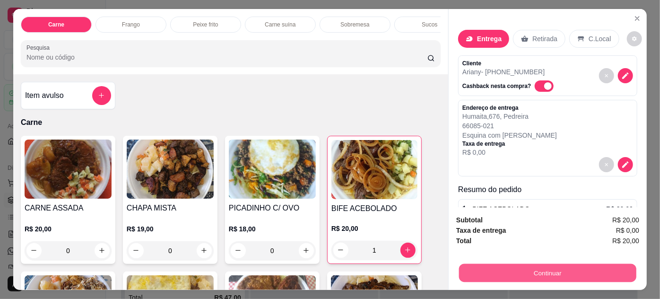
click at [496, 264] on button "Continuar" at bounding box center [547, 273] width 177 height 18
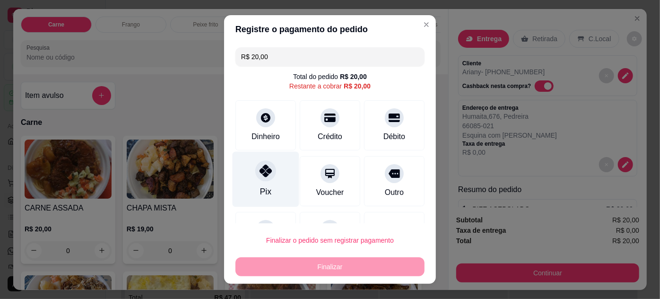
click at [261, 176] on div at bounding box center [265, 170] width 21 height 21
type input "R$ 0,00"
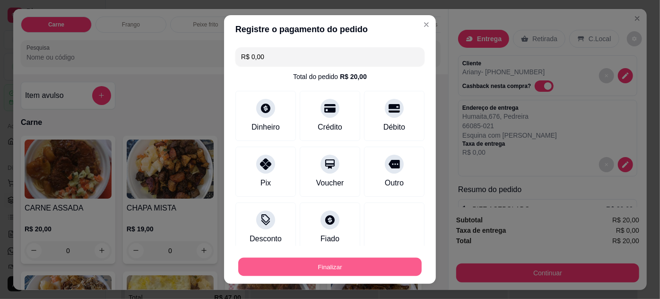
click at [373, 265] on button "Finalizar" at bounding box center [329, 266] width 183 height 18
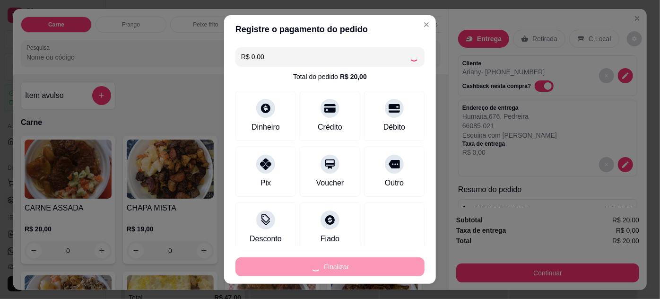
type input "0"
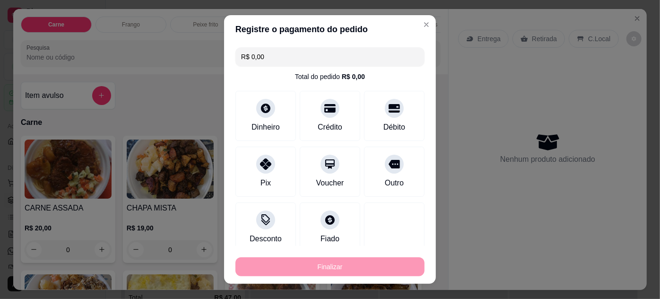
type input "-R$ 20,00"
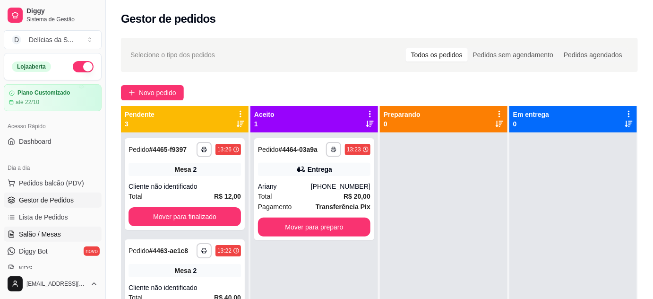
click at [51, 232] on span "Salão / Mesas" at bounding box center [40, 233] width 42 height 9
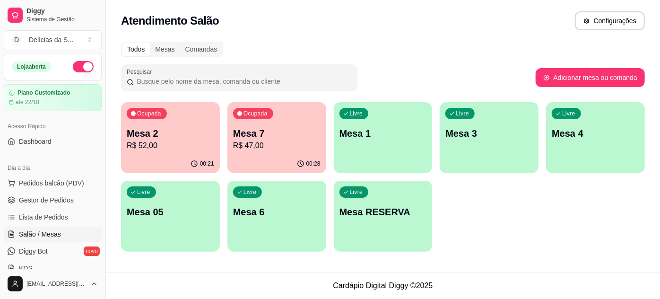
click at [257, 140] on p "R$ 47,00" at bounding box center [276, 145] width 87 height 11
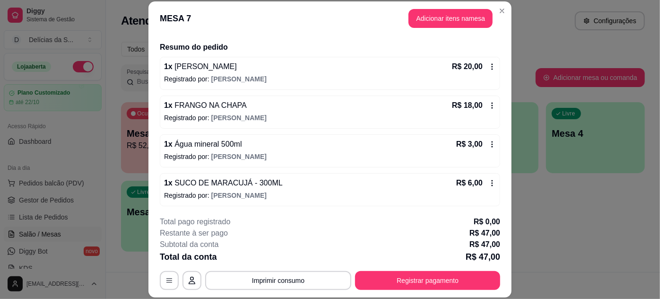
scroll to position [29, 0]
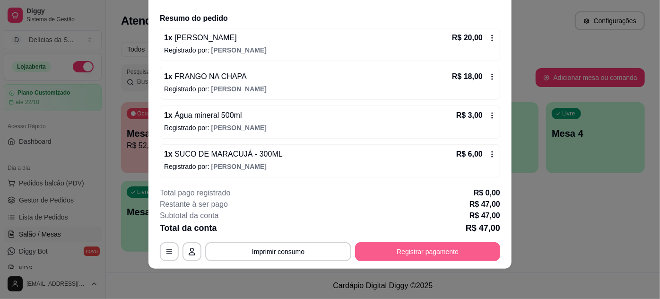
click at [455, 251] on button "Registrar pagamento" at bounding box center [427, 251] width 145 height 19
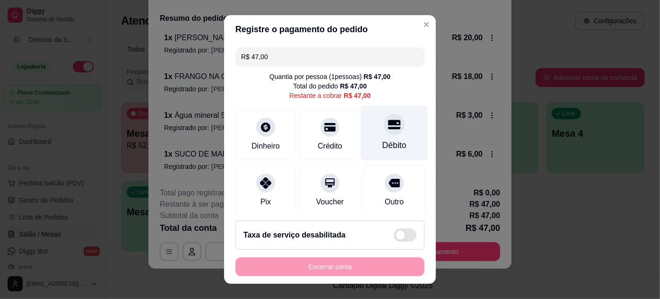
click at [388, 143] on div "Débito" at bounding box center [394, 145] width 24 height 12
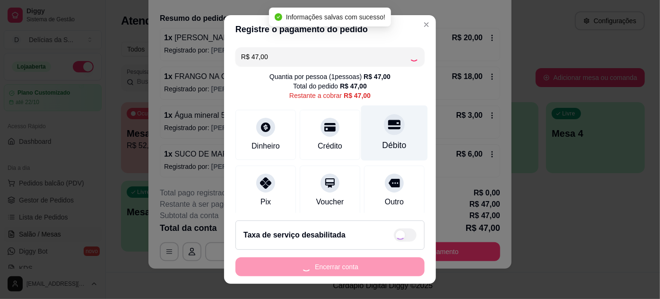
type input "R$ 0,00"
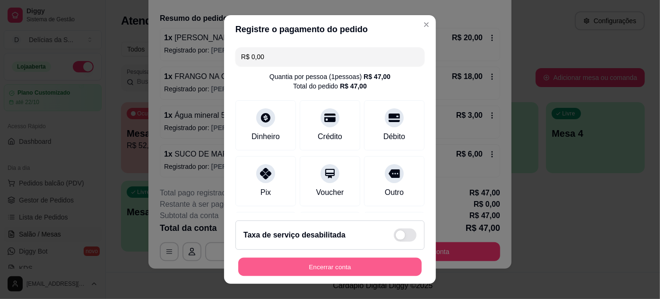
click at [384, 267] on button "Encerrar conta" at bounding box center [329, 266] width 183 height 18
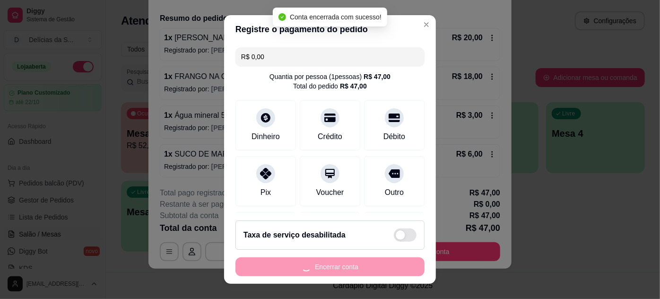
scroll to position [0, 0]
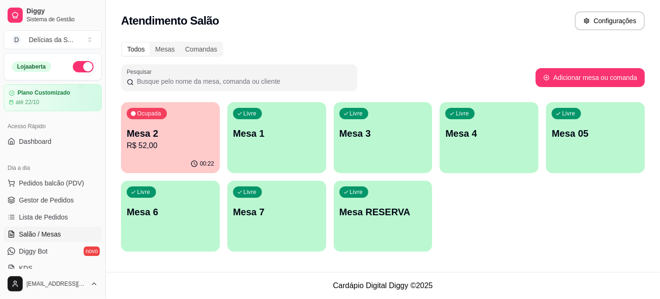
click at [166, 143] on p "R$ 52,00" at bounding box center [170, 145] width 87 height 11
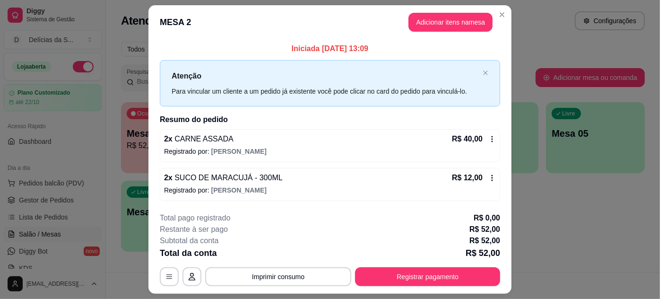
scroll to position [24, 0]
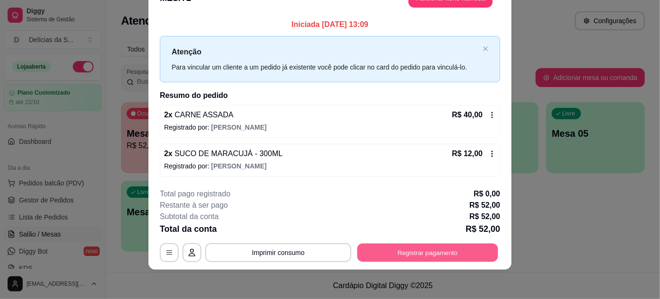
click at [419, 254] on button "Registrar pagamento" at bounding box center [427, 252] width 141 height 18
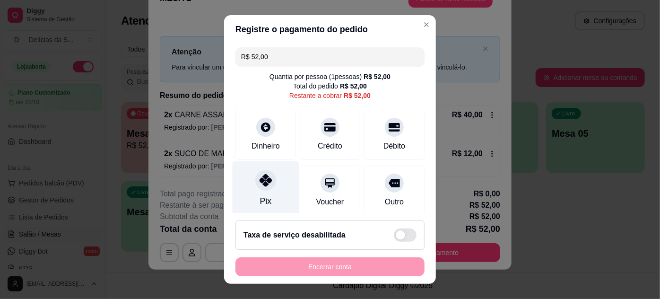
click at [265, 186] on div at bounding box center [265, 180] width 21 height 21
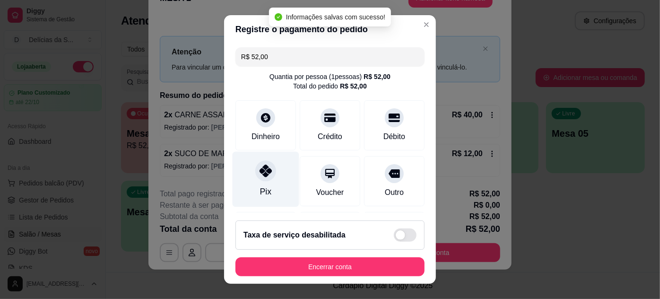
type input "R$ 0,00"
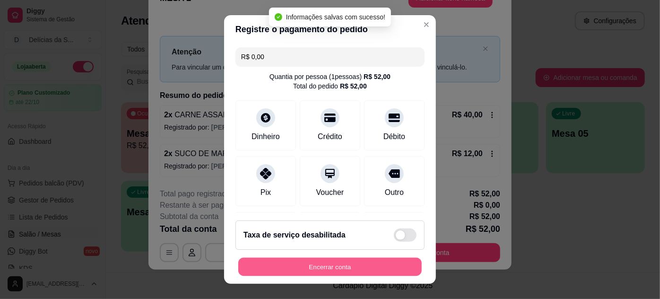
click at [381, 268] on button "Encerrar conta" at bounding box center [329, 266] width 183 height 18
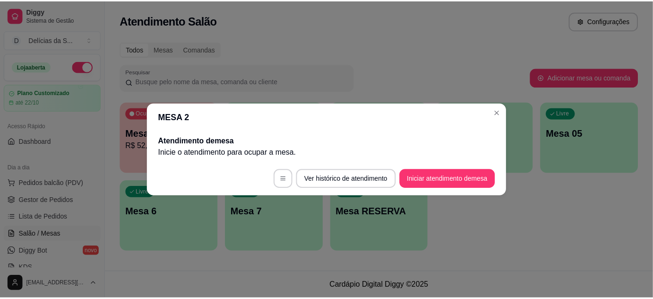
scroll to position [0, 0]
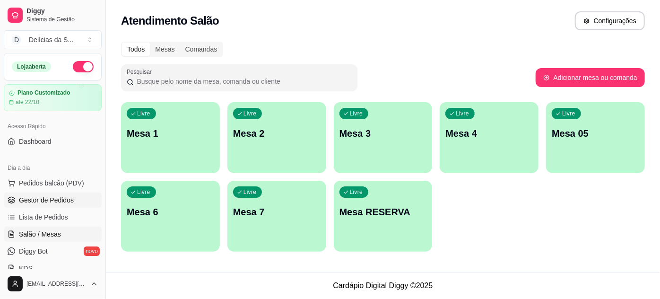
click at [42, 198] on span "Gestor de Pedidos" at bounding box center [46, 199] width 55 height 9
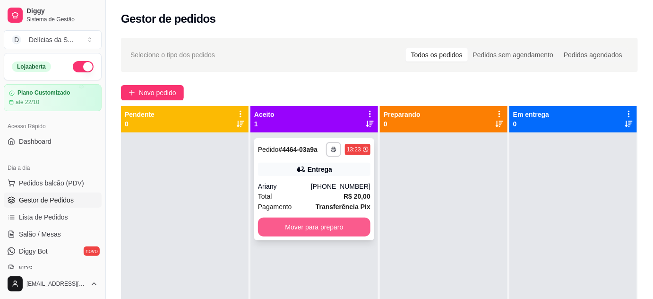
click at [317, 221] on button "Mover para preparo" at bounding box center [314, 226] width 112 height 19
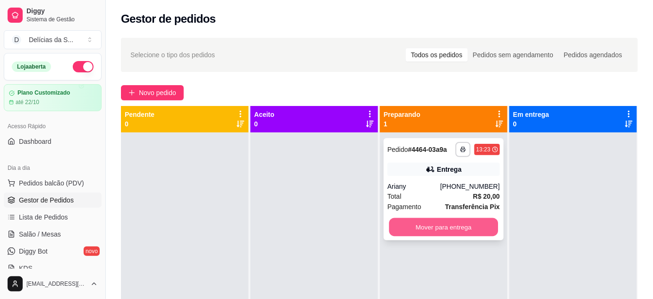
click at [460, 232] on button "Mover para entrega" at bounding box center [443, 227] width 109 height 18
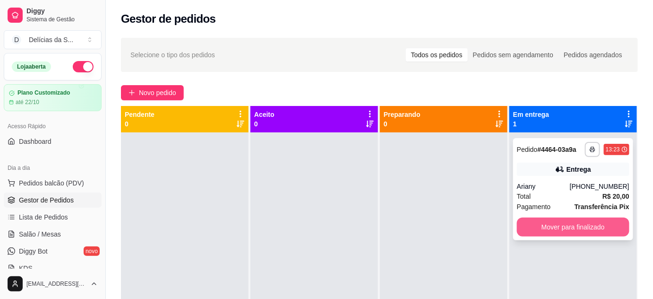
click at [564, 224] on button "Mover para finalizado" at bounding box center [573, 226] width 112 height 19
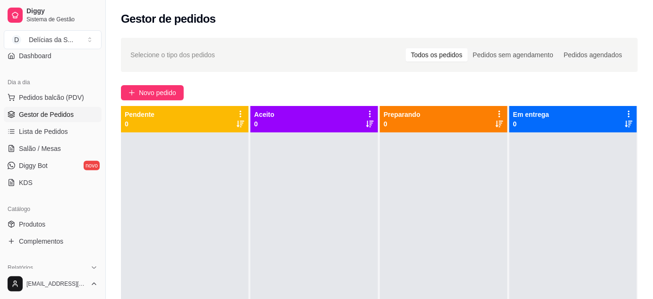
scroll to position [172, 0]
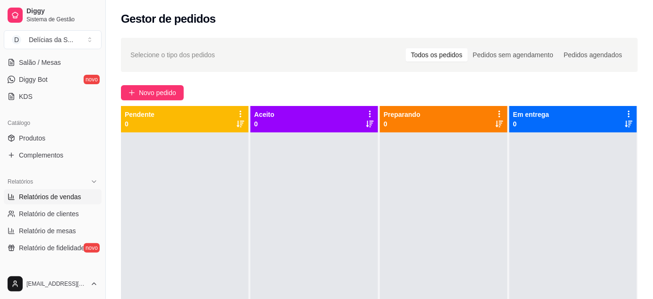
click at [47, 196] on span "Relatórios de vendas" at bounding box center [50, 196] width 62 height 9
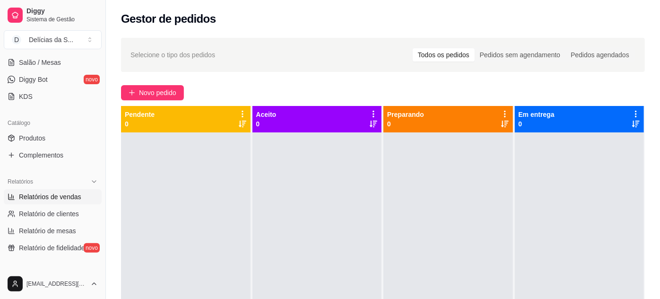
select select "ALL"
select select "0"
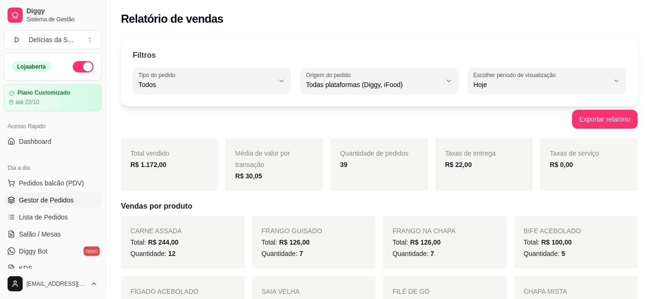
click at [66, 199] on span "Gestor de Pedidos" at bounding box center [46, 199] width 55 height 9
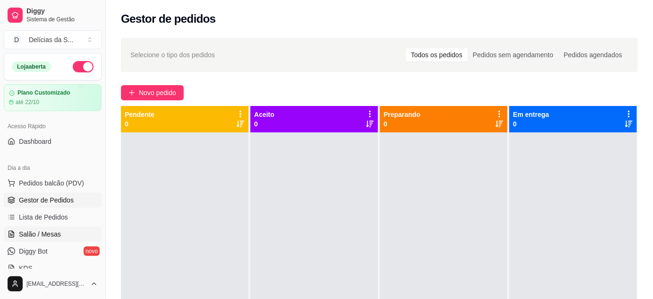
click at [49, 235] on span "Salão / Mesas" at bounding box center [40, 233] width 42 height 9
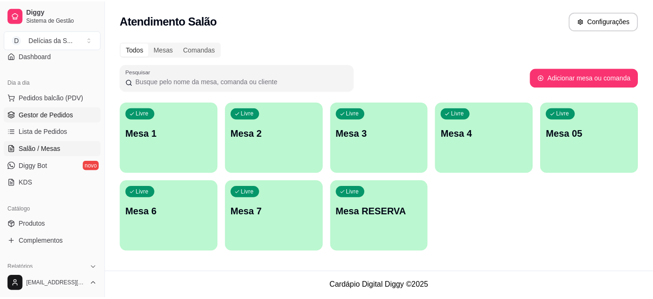
scroll to position [172, 0]
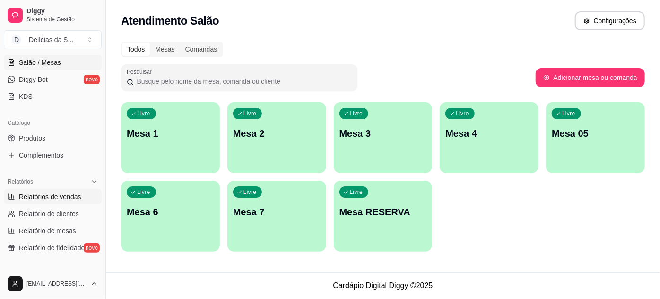
click at [59, 198] on span "Relatórios de vendas" at bounding box center [50, 196] width 62 height 9
select select "ALL"
select select "0"
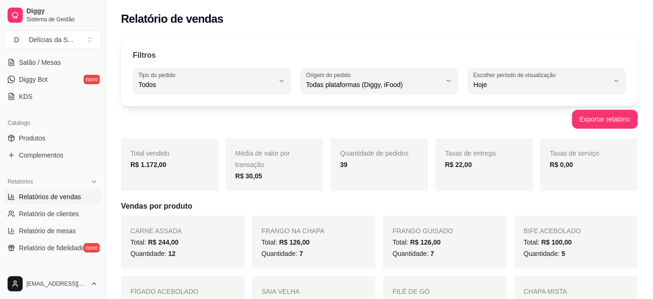
scroll to position [86, 0]
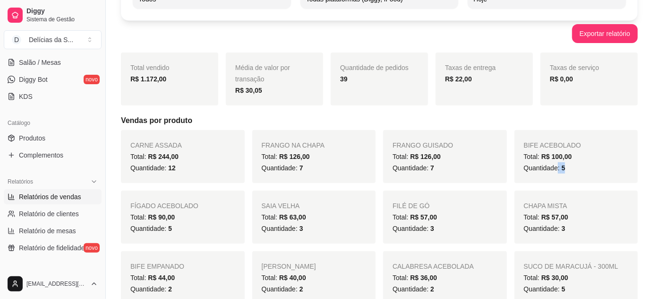
drag, startPoint x: 557, startPoint y: 169, endPoint x: 569, endPoint y: 169, distance: 12.3
click at [569, 169] on div "Quantidade: 5" at bounding box center [576, 167] width 105 height 11
drag, startPoint x: 163, startPoint y: 232, endPoint x: 175, endPoint y: 232, distance: 12.3
click at [175, 232] on div "Quantidade: 5" at bounding box center [182, 228] width 105 height 11
drag, startPoint x: 297, startPoint y: 228, endPoint x: 306, endPoint y: 230, distance: 9.3
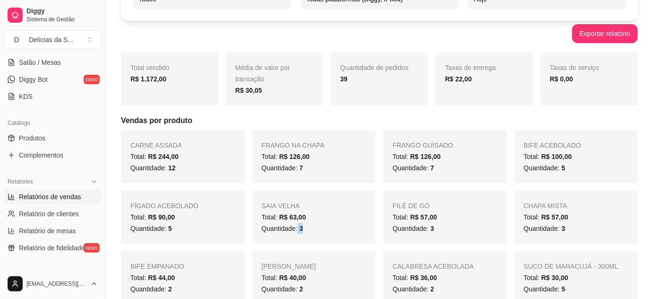
click at [306, 230] on div "Quantidade: 3" at bounding box center [314, 228] width 105 height 11
drag, startPoint x: 427, startPoint y: 230, endPoint x: 438, endPoint y: 232, distance: 12.0
click at [438, 232] on div "Quantidade: 3" at bounding box center [445, 228] width 105 height 11
drag, startPoint x: 557, startPoint y: 228, endPoint x: 571, endPoint y: 232, distance: 15.4
click at [571, 232] on div "Quantidade: 3" at bounding box center [576, 228] width 105 height 11
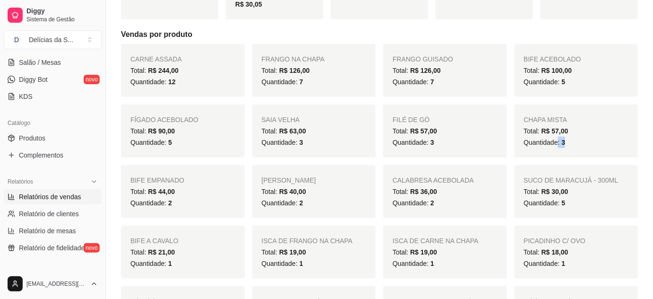
scroll to position [257, 0]
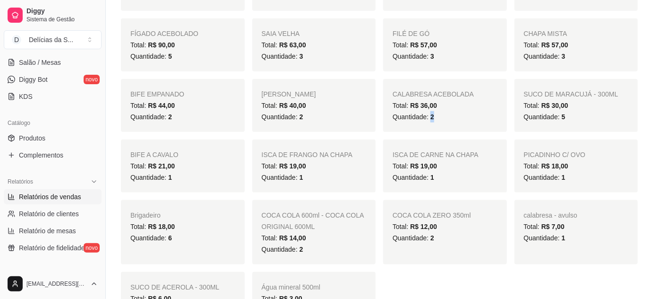
drag, startPoint x: 429, startPoint y: 120, endPoint x: 439, endPoint y: 122, distance: 10.1
click at [439, 122] on div "Quantidade: 2" at bounding box center [445, 116] width 105 height 11
